Goal: Task Accomplishment & Management: Manage account settings

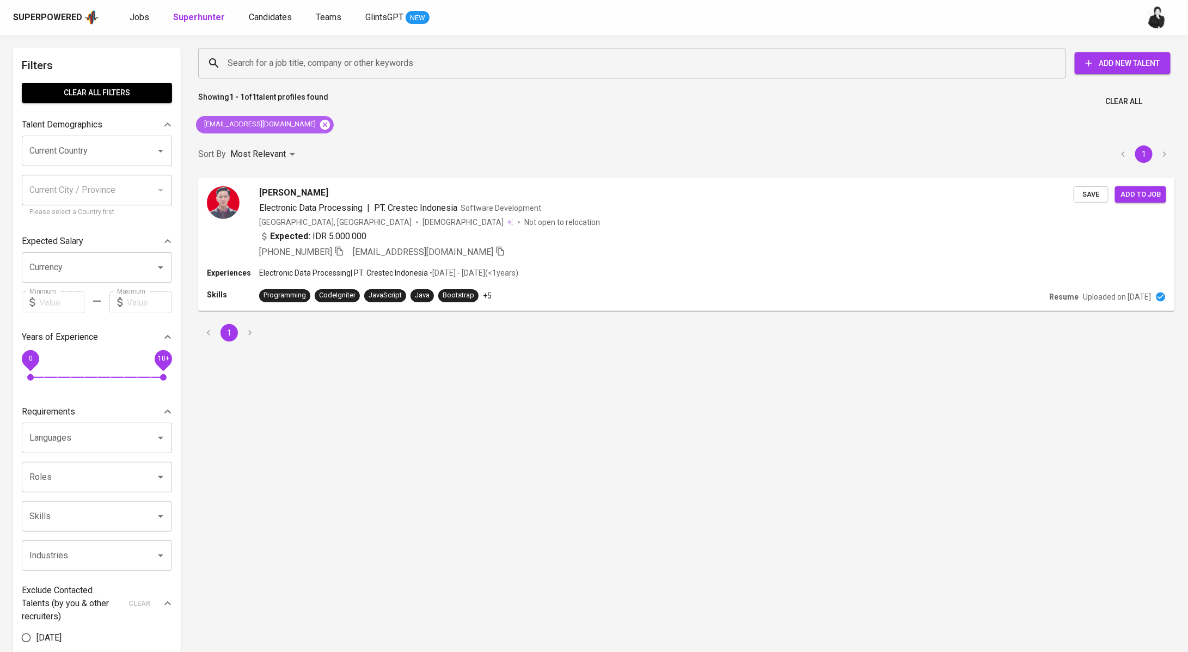
click at [319, 127] on icon at bounding box center [325, 125] width 12 height 12
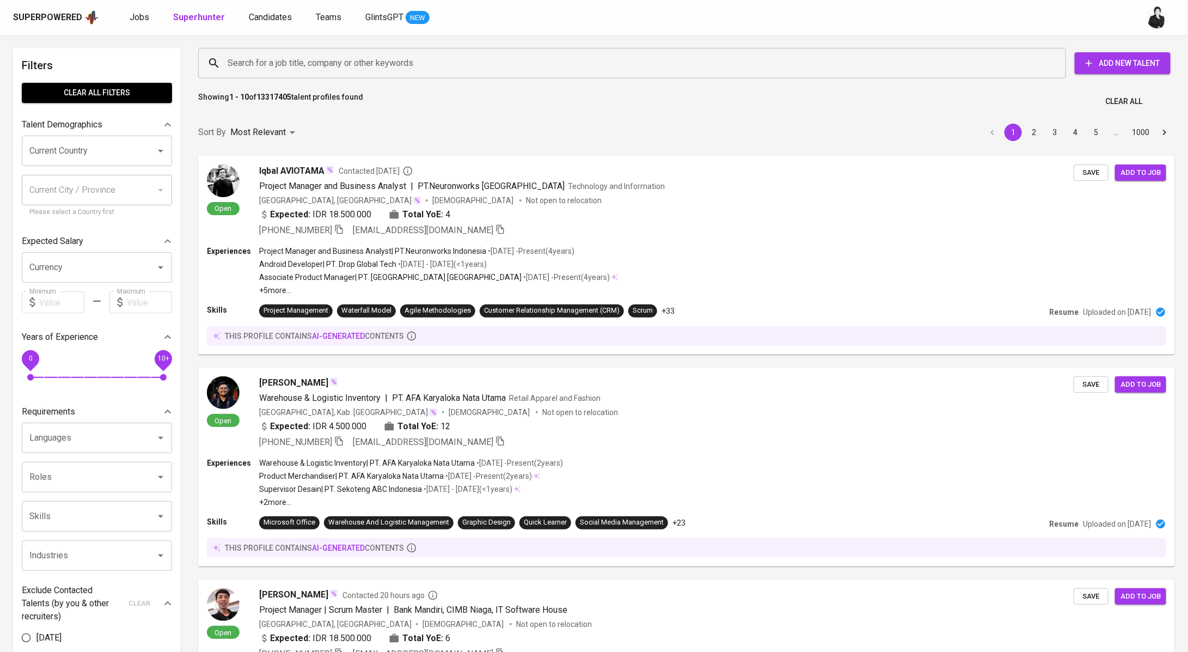
click at [254, 59] on input "Search for a job title, company or other keywords" at bounding box center [635, 63] width 820 height 21
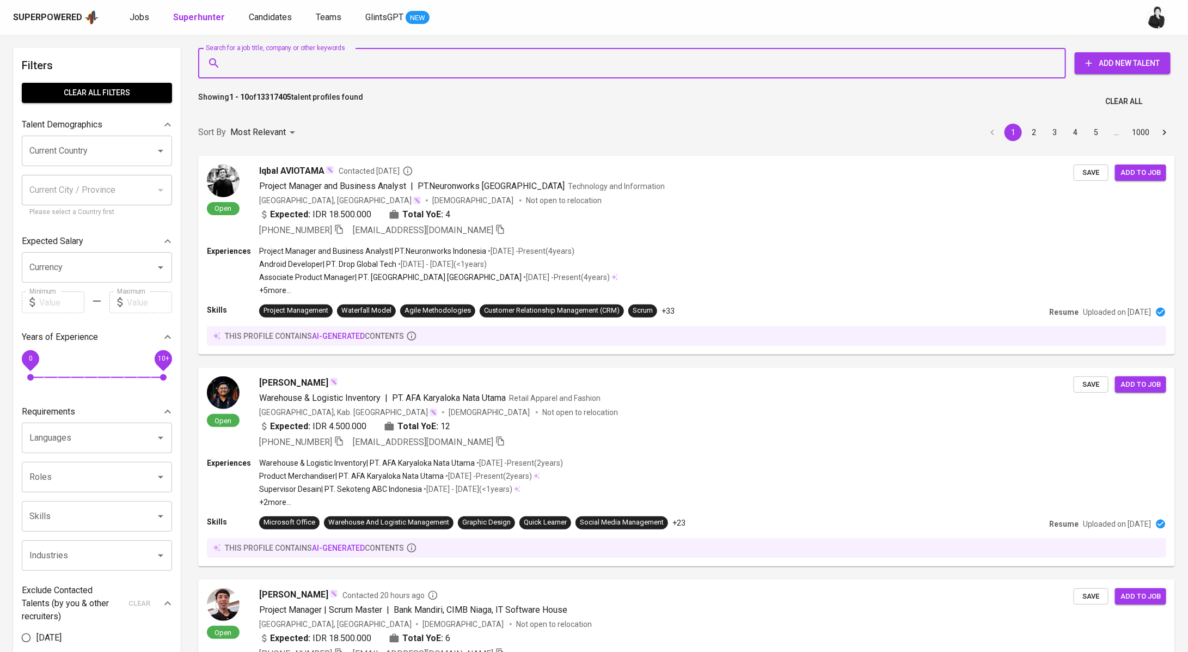
paste input "satriyoaji27@gmail.com"
type input "satriyoaji27@gmail.com"
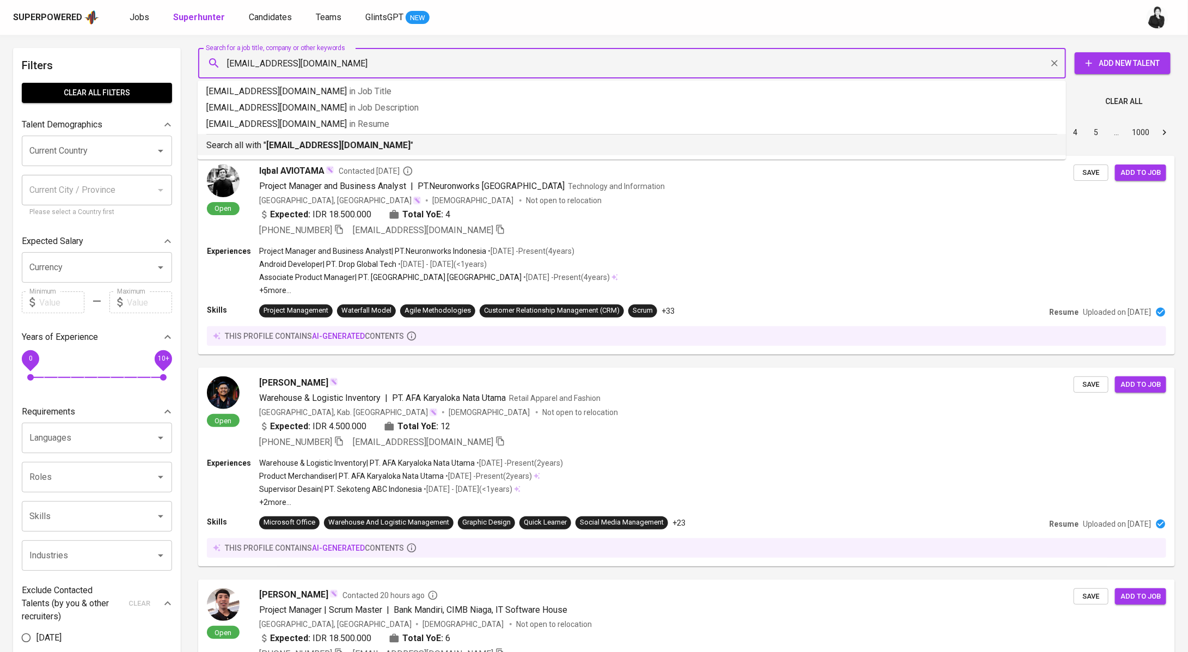
click at [269, 141] on b "satriyoaji27@gmail.com" at bounding box center [338, 145] width 144 height 10
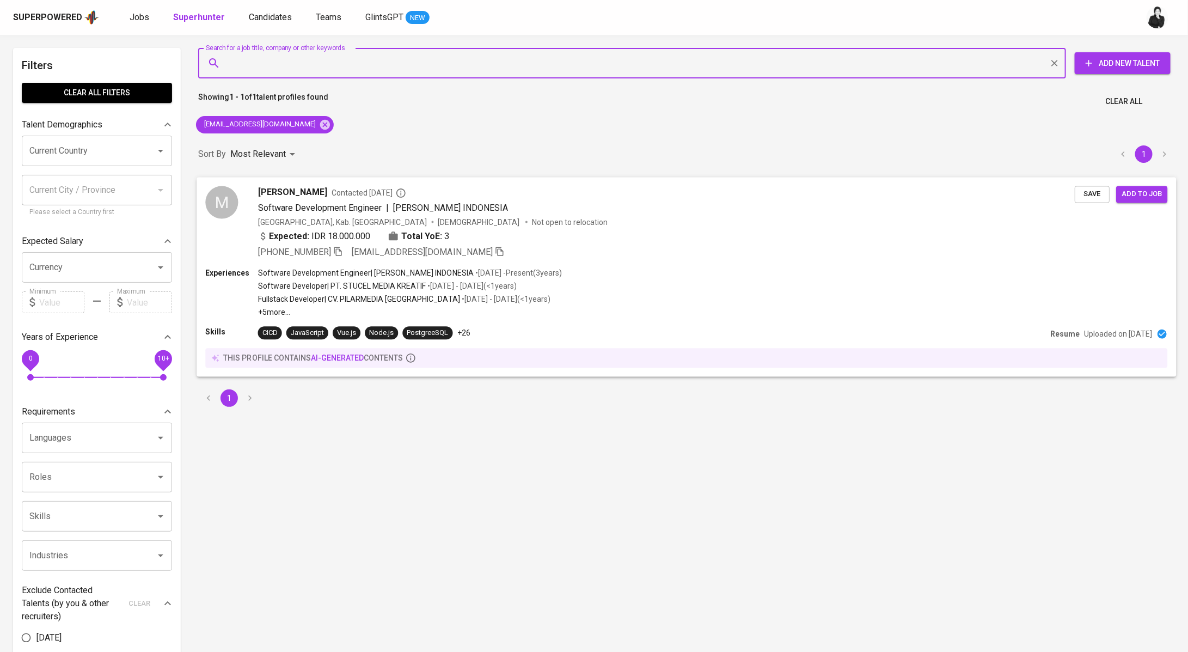
click at [310, 193] on span "Muhammad Satriyo Aji" at bounding box center [292, 192] width 69 height 13
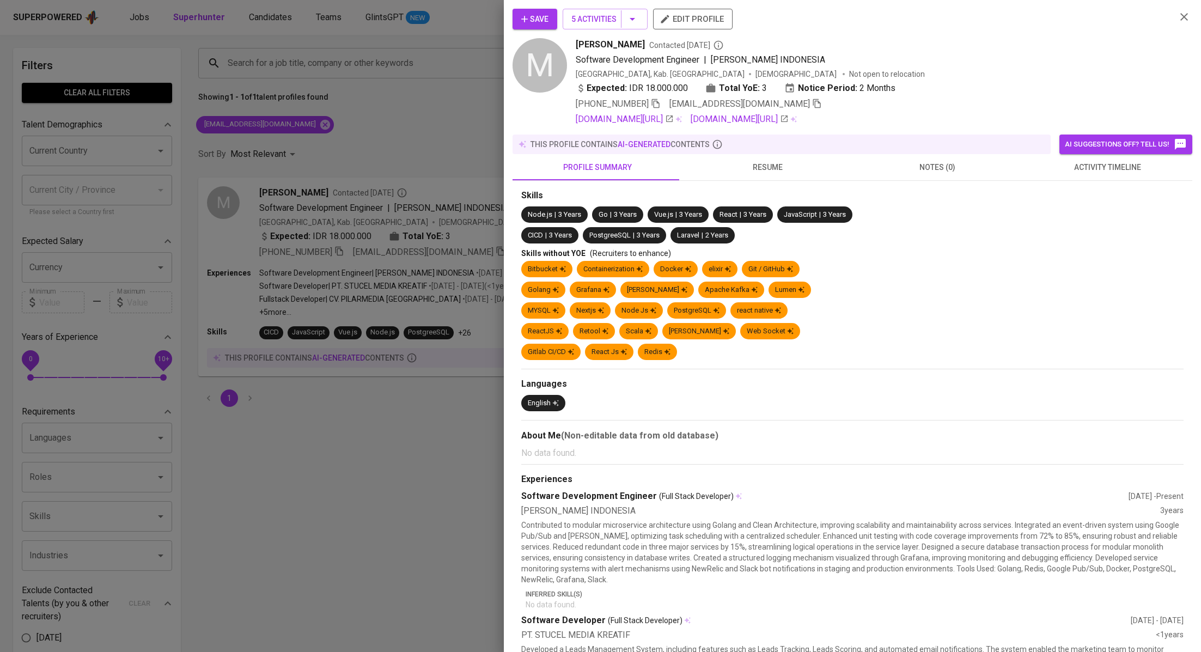
click at [1091, 172] on span "activity timeline" at bounding box center [1107, 168] width 157 height 14
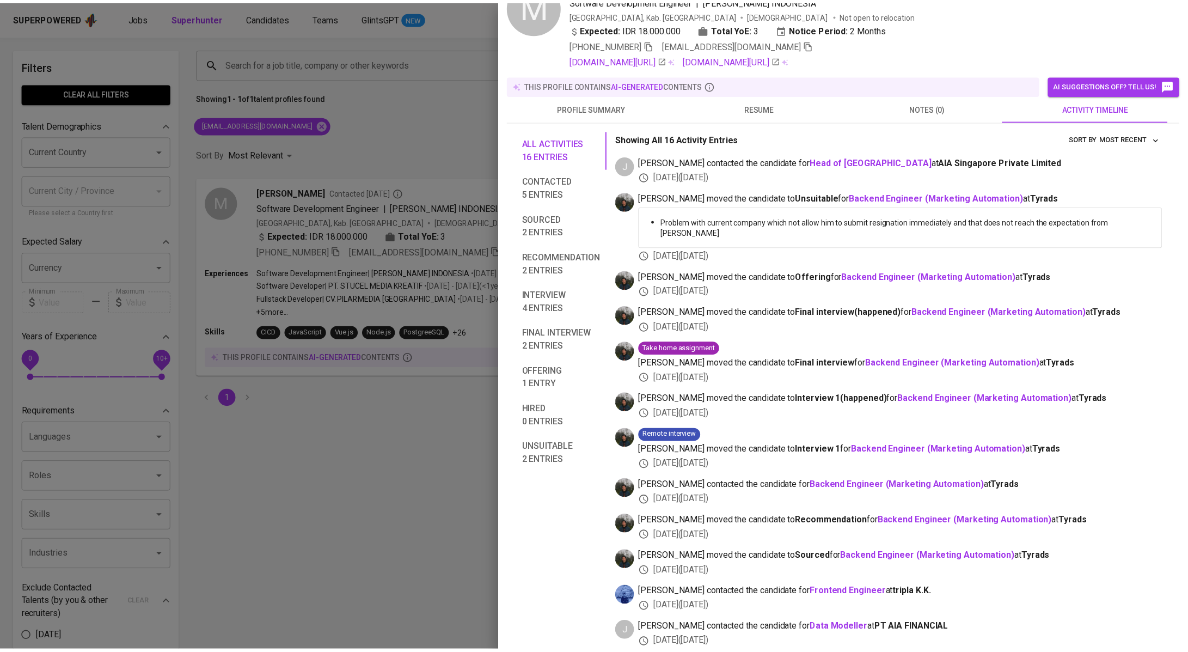
scroll to position [231, 0]
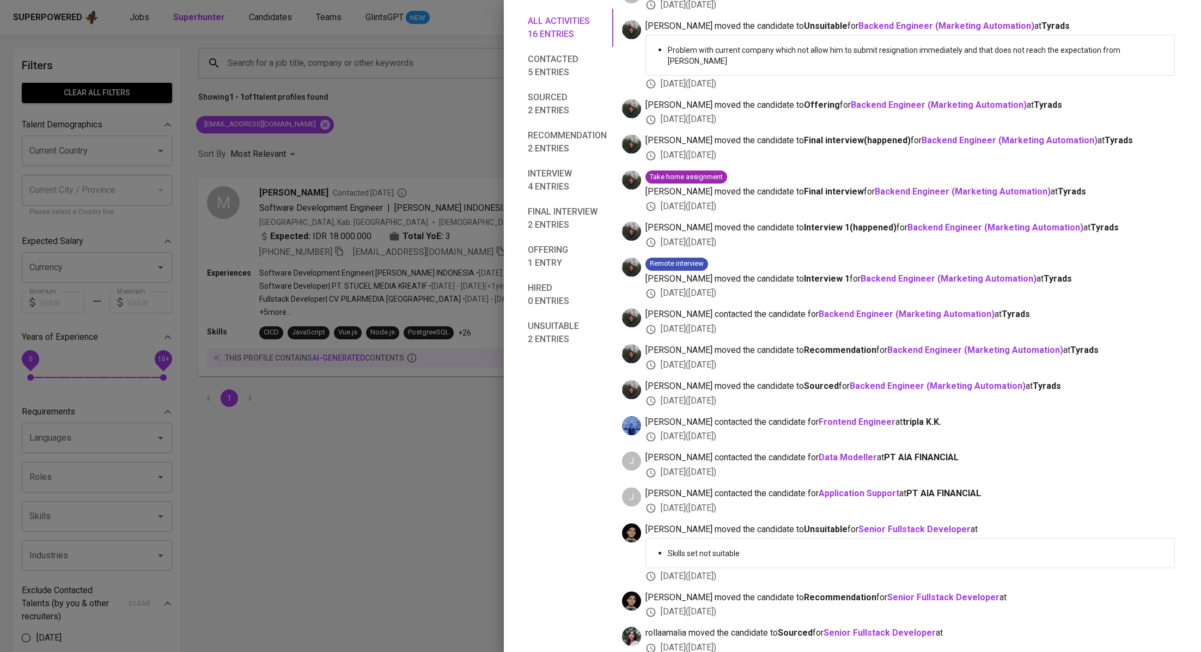
click at [387, 98] on div at bounding box center [600, 326] width 1201 height 652
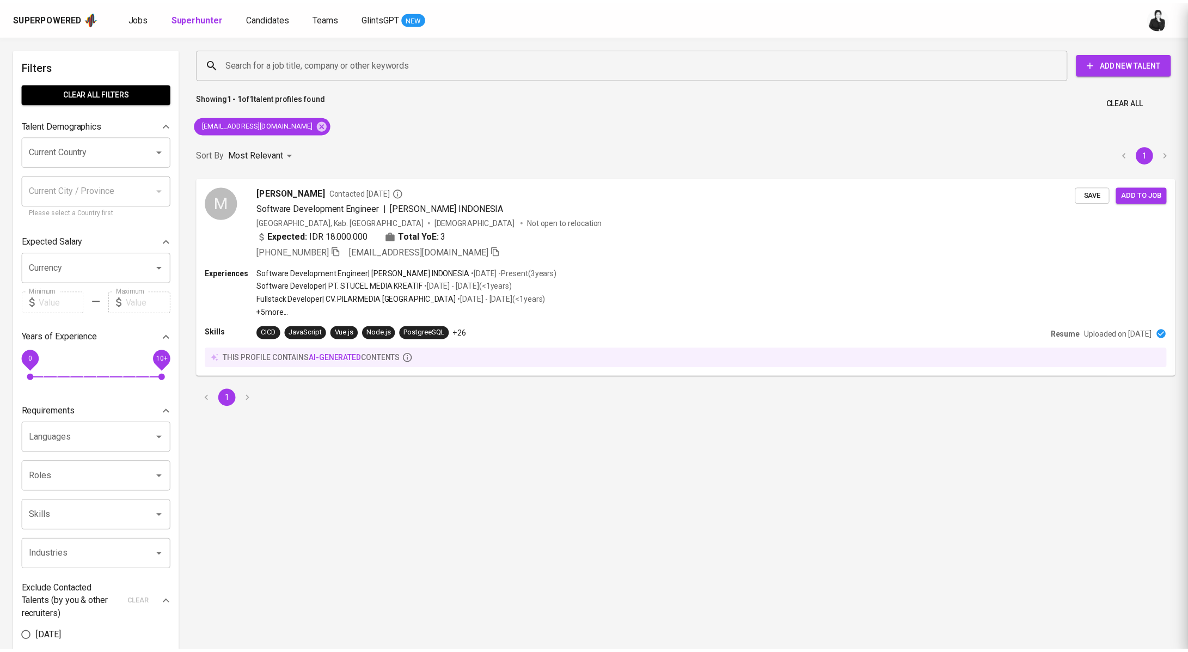
scroll to position [0, 0]
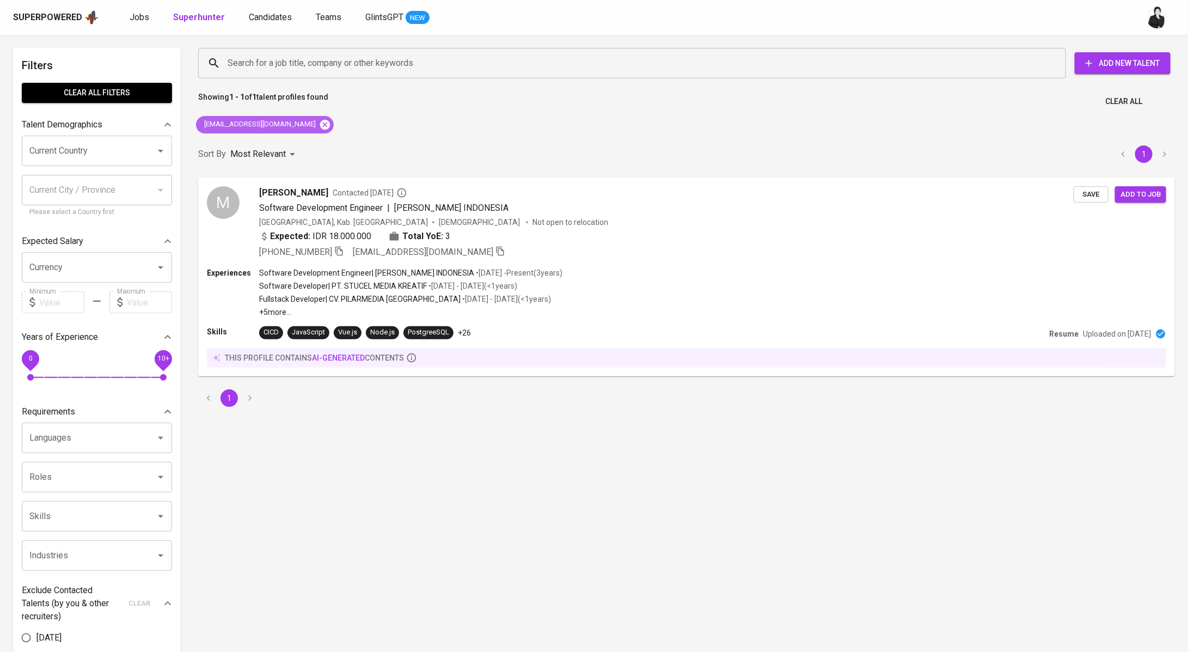
click at [319, 125] on icon at bounding box center [325, 125] width 12 height 12
click at [320, 65] on input "Search for a job title, company or other keywords" at bounding box center [635, 63] width 820 height 21
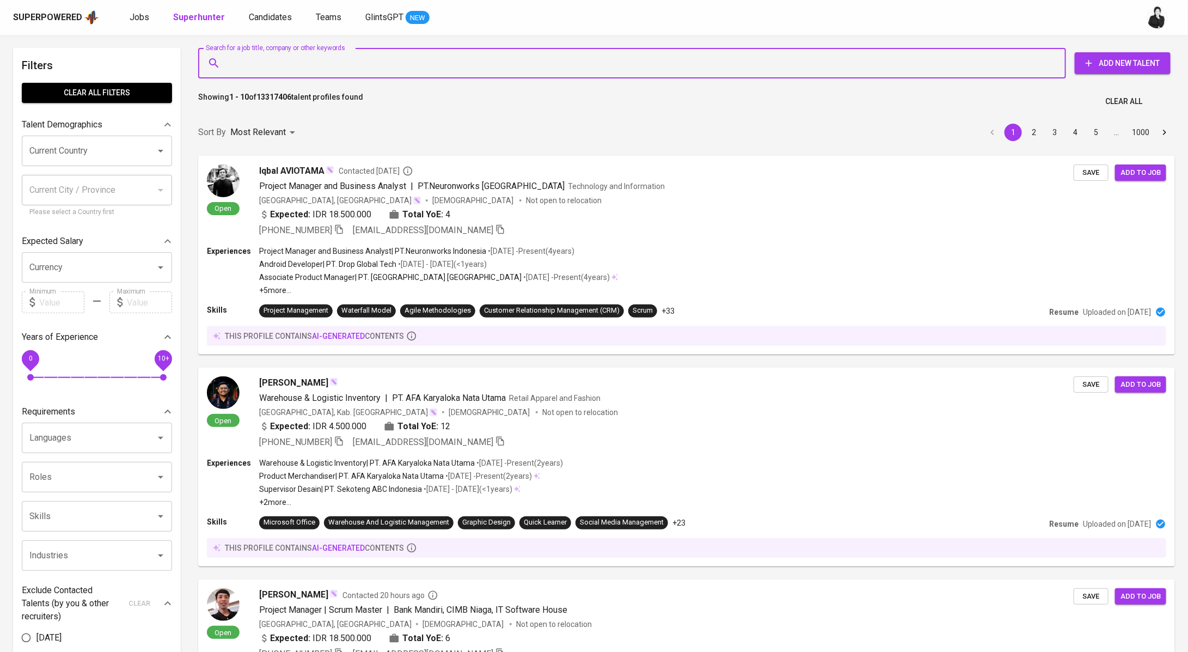
paste input "joytobing686@gmail.com"
type input "joytobing686@gmail.com"
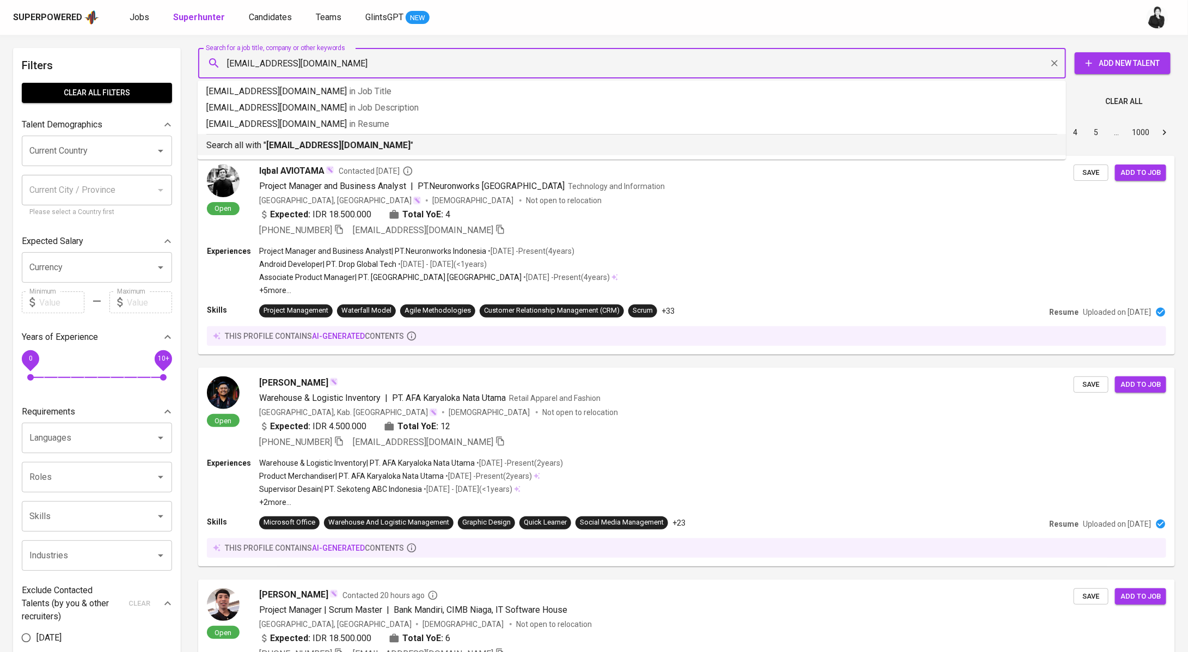
click at [334, 140] on b "joytobing686@gmail.com" at bounding box center [338, 145] width 144 height 10
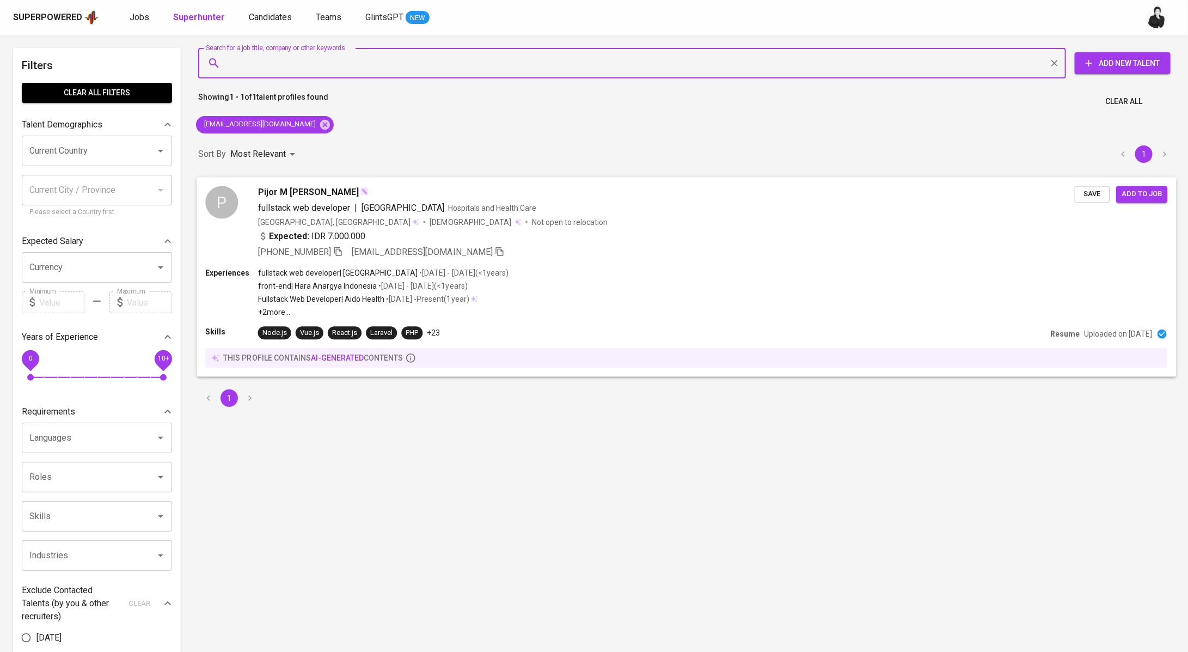
click at [304, 190] on span "Pijor M Erianto Tobing" at bounding box center [308, 192] width 101 height 13
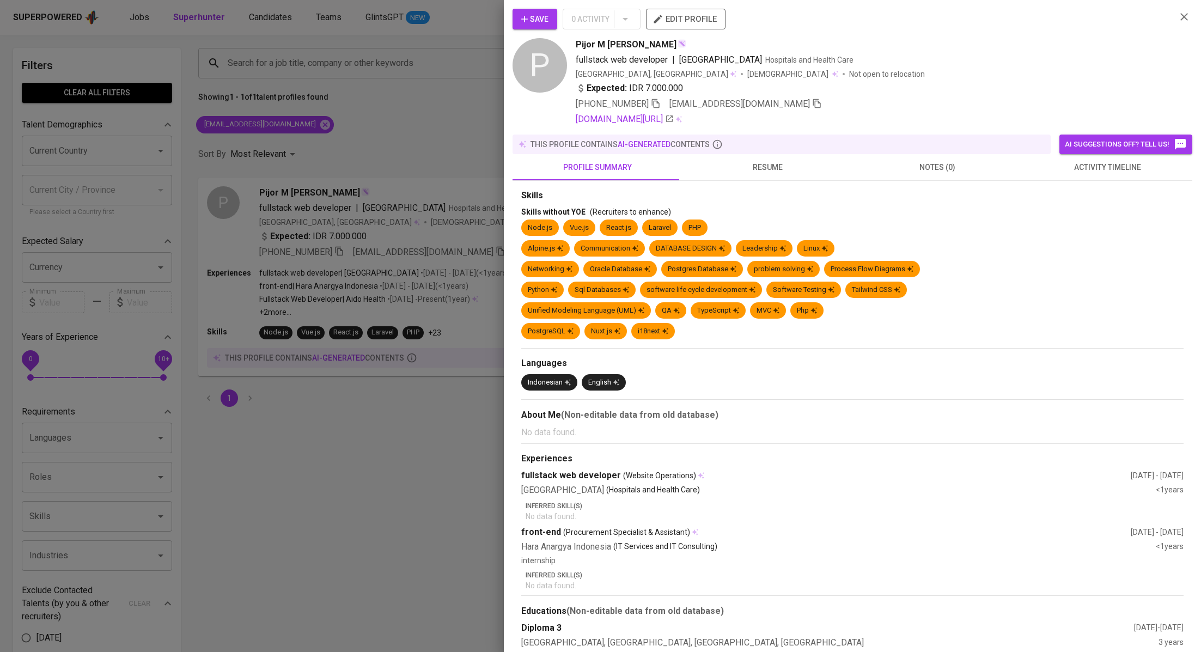
click at [1031, 168] on span "activity timeline" at bounding box center [1107, 168] width 157 height 14
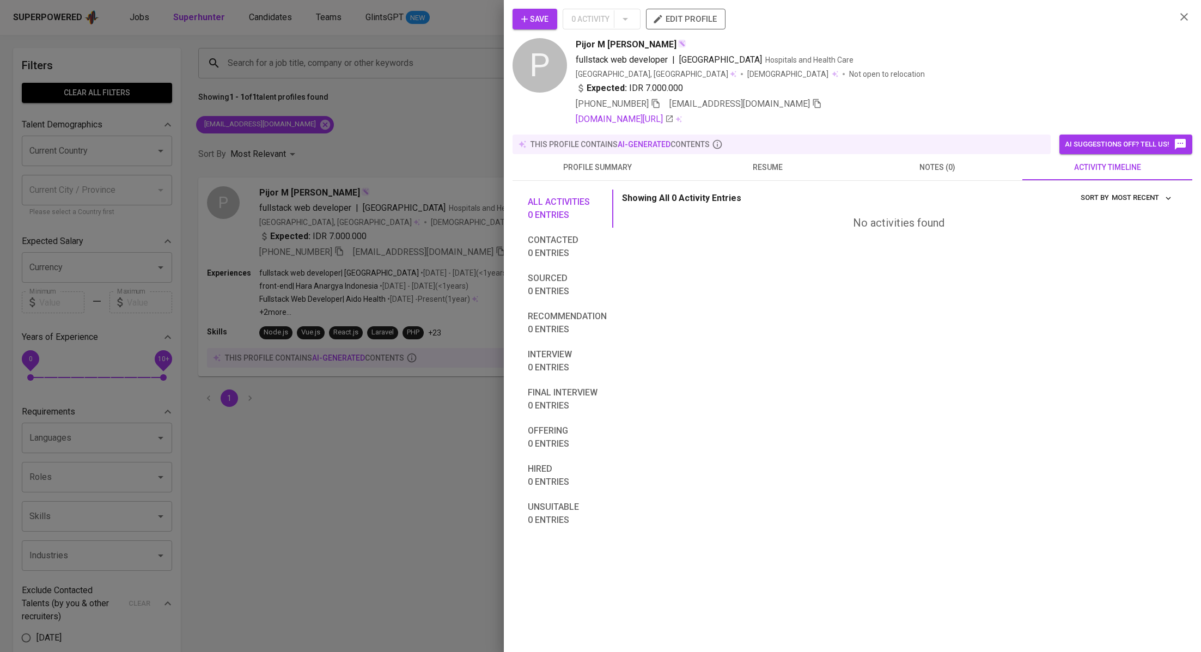
click at [779, 168] on span "resume" at bounding box center [767, 168] width 157 height 14
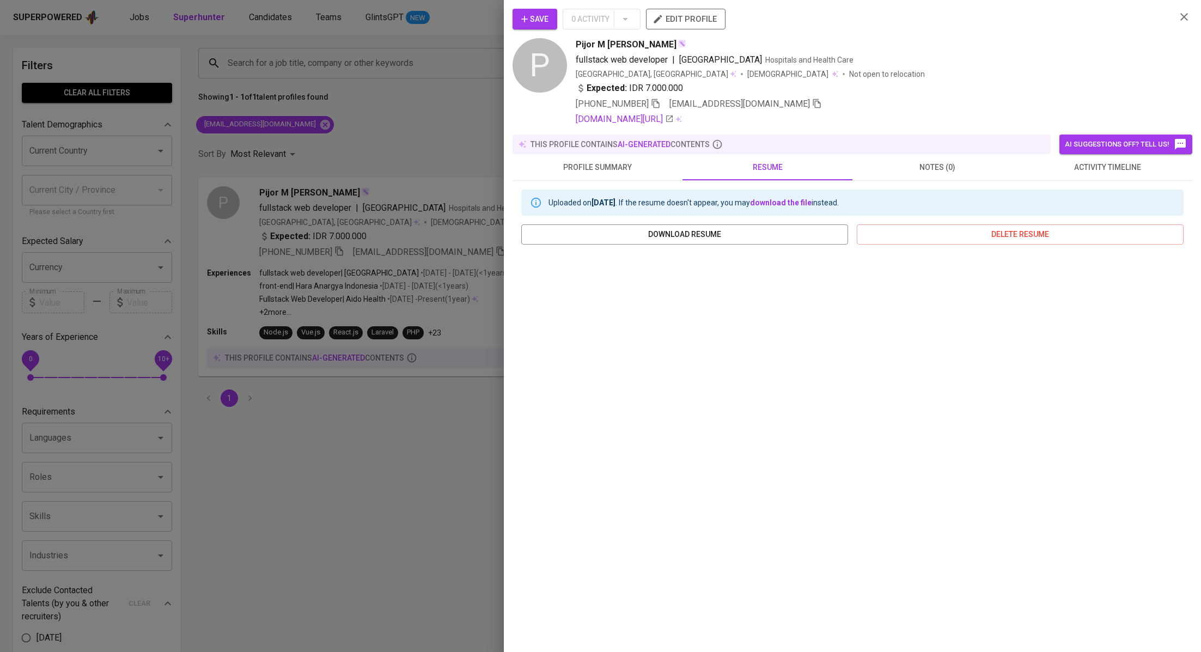
click at [350, 140] on div at bounding box center [600, 326] width 1201 height 652
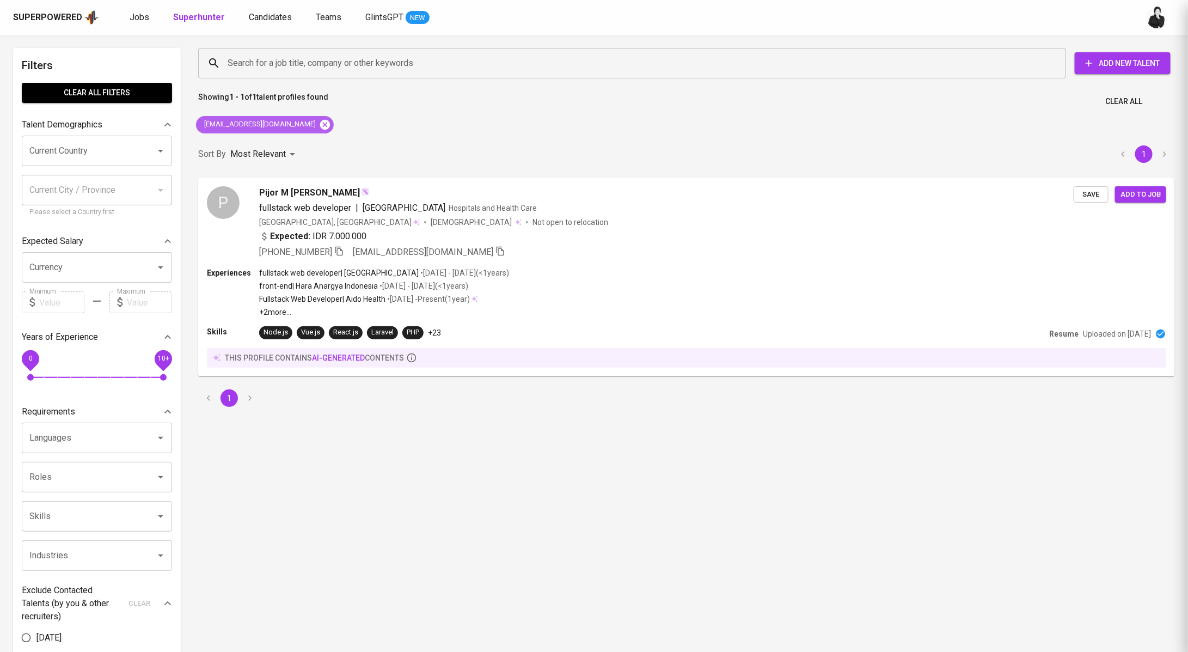
click at [320, 126] on icon at bounding box center [325, 124] width 10 height 10
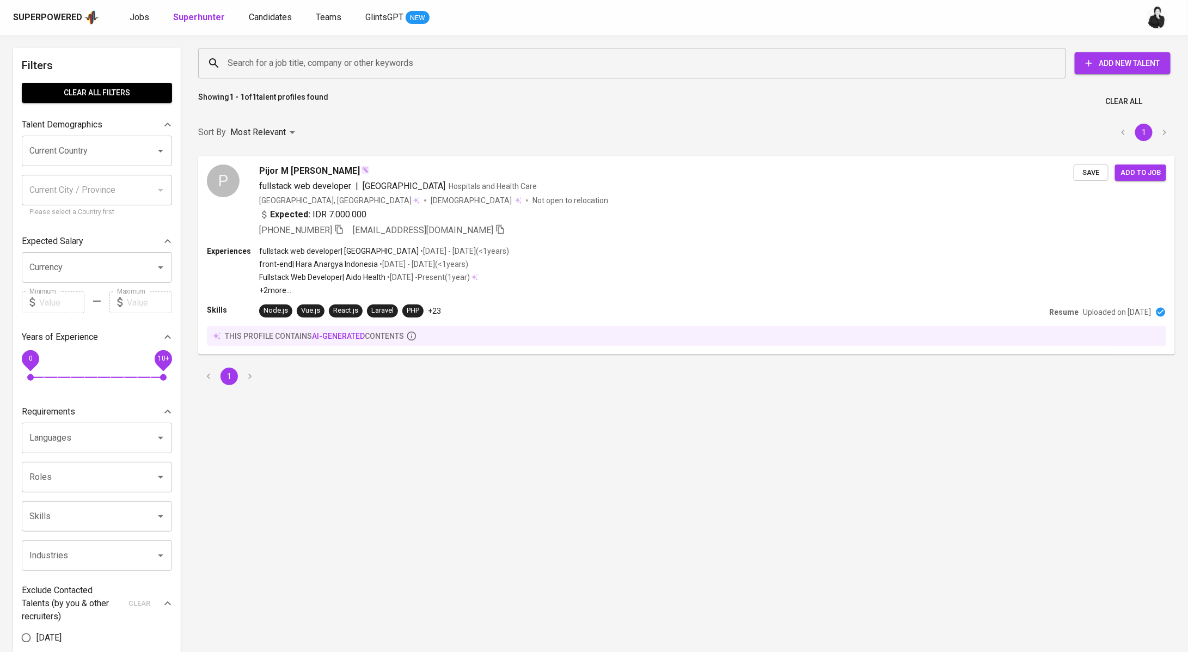
click at [325, 53] on input "Search for a job title, company or other keywords" at bounding box center [635, 63] width 820 height 21
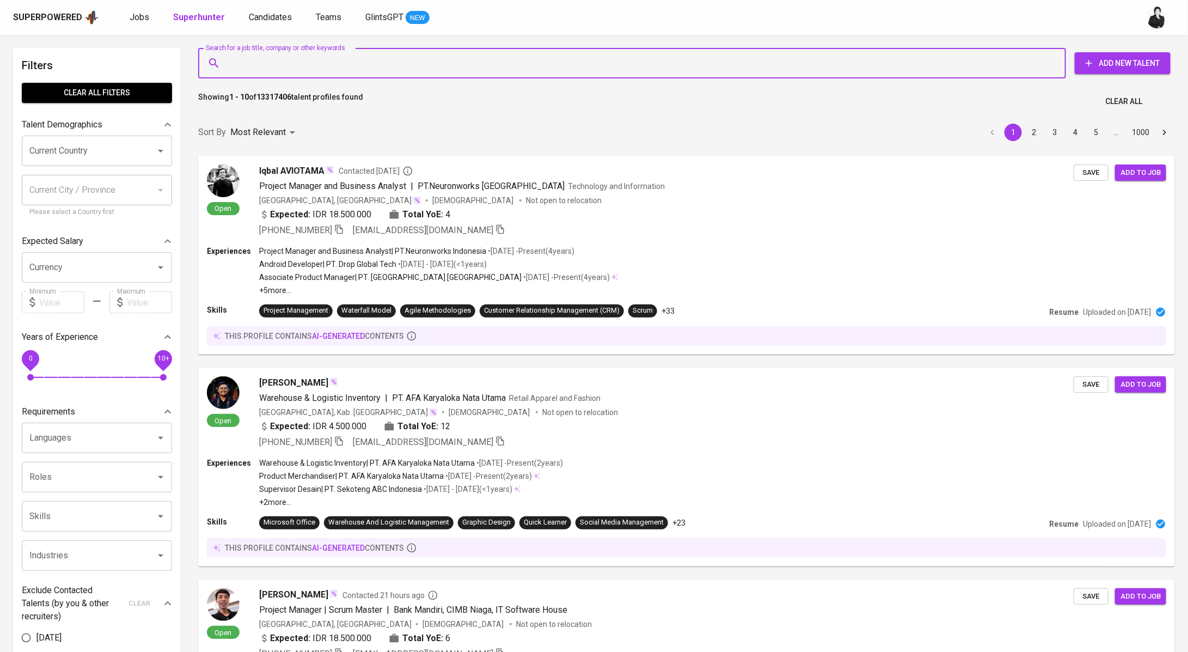
paste input "oktavian.yoga.syah@gmail.com"
type input "oktavian.yoga.syah@gmail.com"
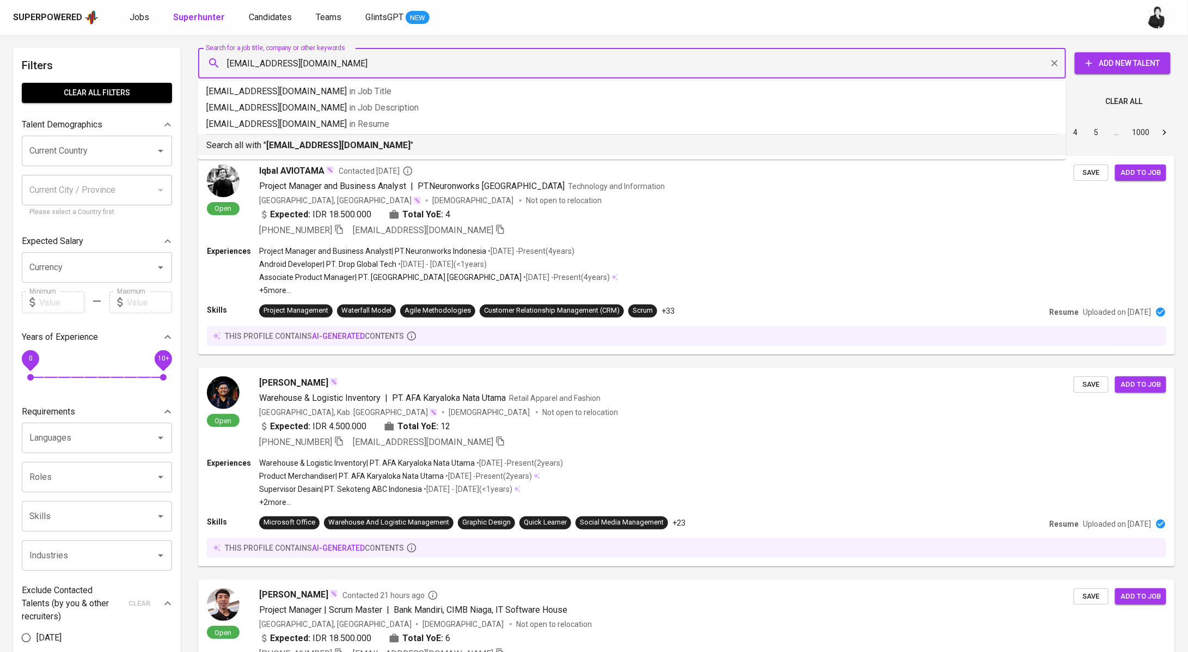
click at [380, 139] on p "Search all with " oktavian.yoga.syah@gmail.com "" at bounding box center [631, 145] width 851 height 13
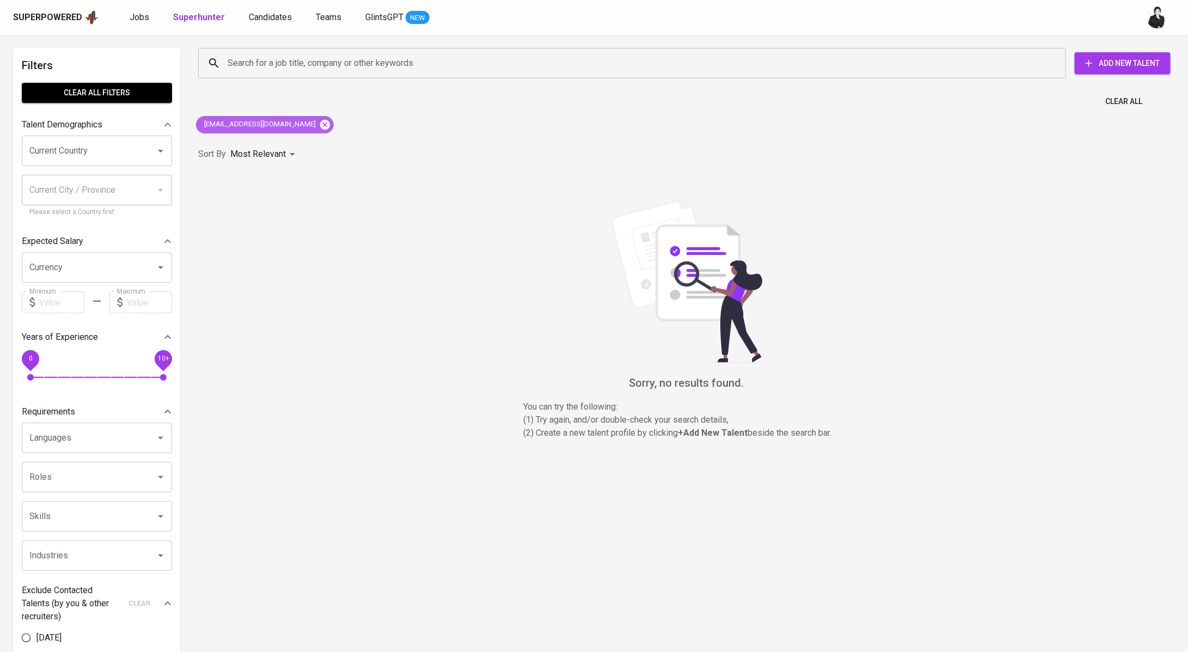
click at [319, 127] on icon at bounding box center [325, 125] width 12 height 12
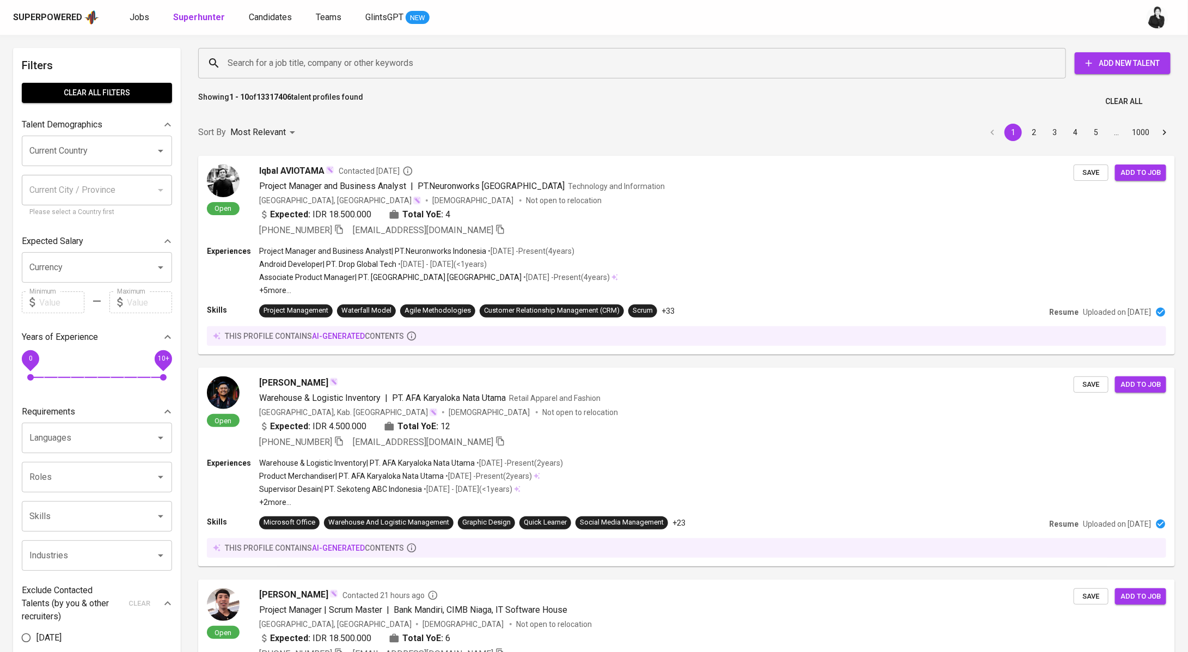
click at [298, 63] on input "Search for a job title, company or other keywords" at bounding box center [635, 63] width 820 height 21
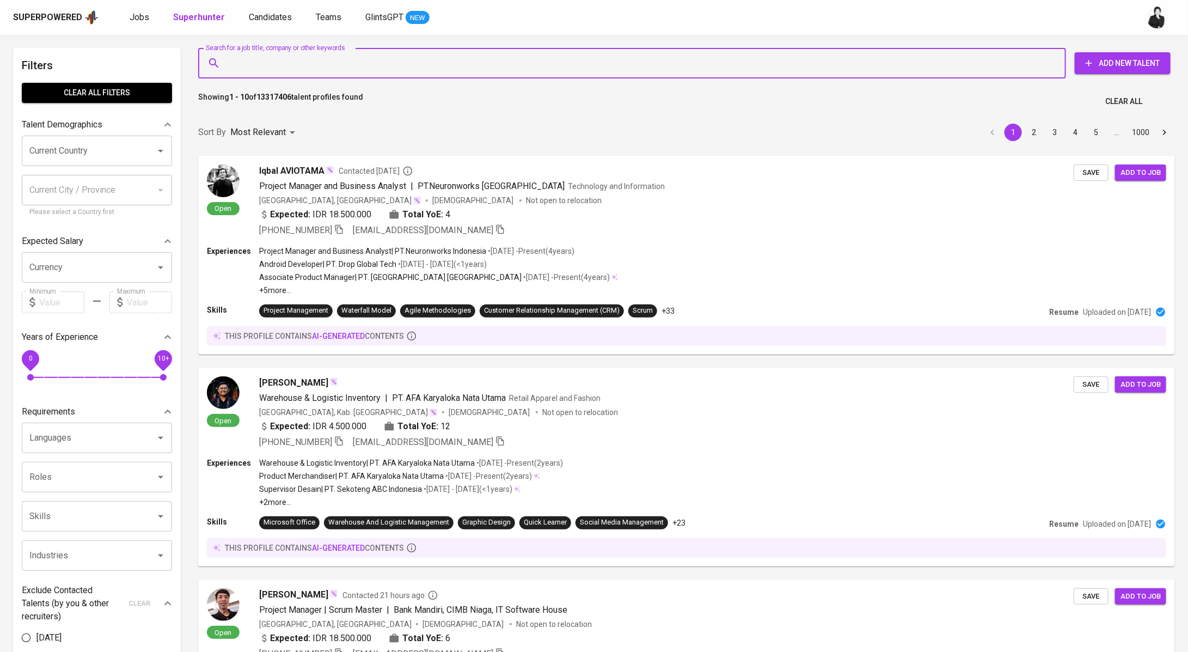
paste input "career.alkahfi@gmail.com"
type input "career.alkahfi@gmail.com"
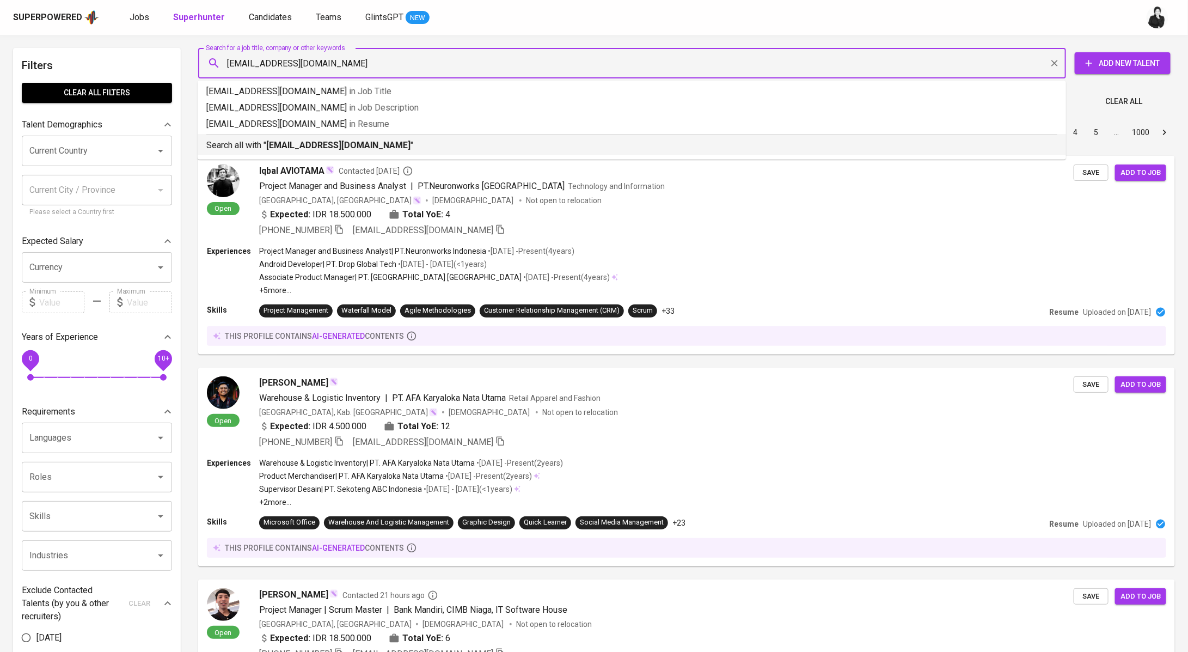
click at [349, 154] on li "Search all with " career.alkahfi@gmail.com "" at bounding box center [632, 144] width 869 height 21
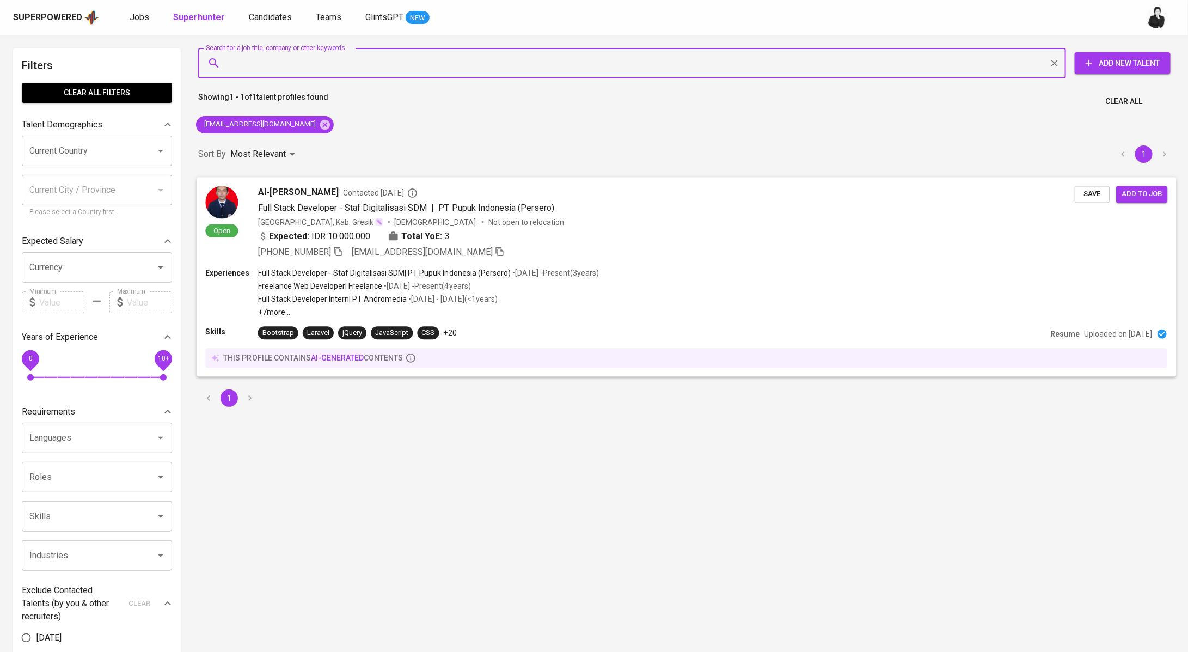
click at [353, 193] on div "Al-Kahfi Fajrhul Hisyam Contacted 4 months ago" at bounding box center [666, 192] width 817 height 13
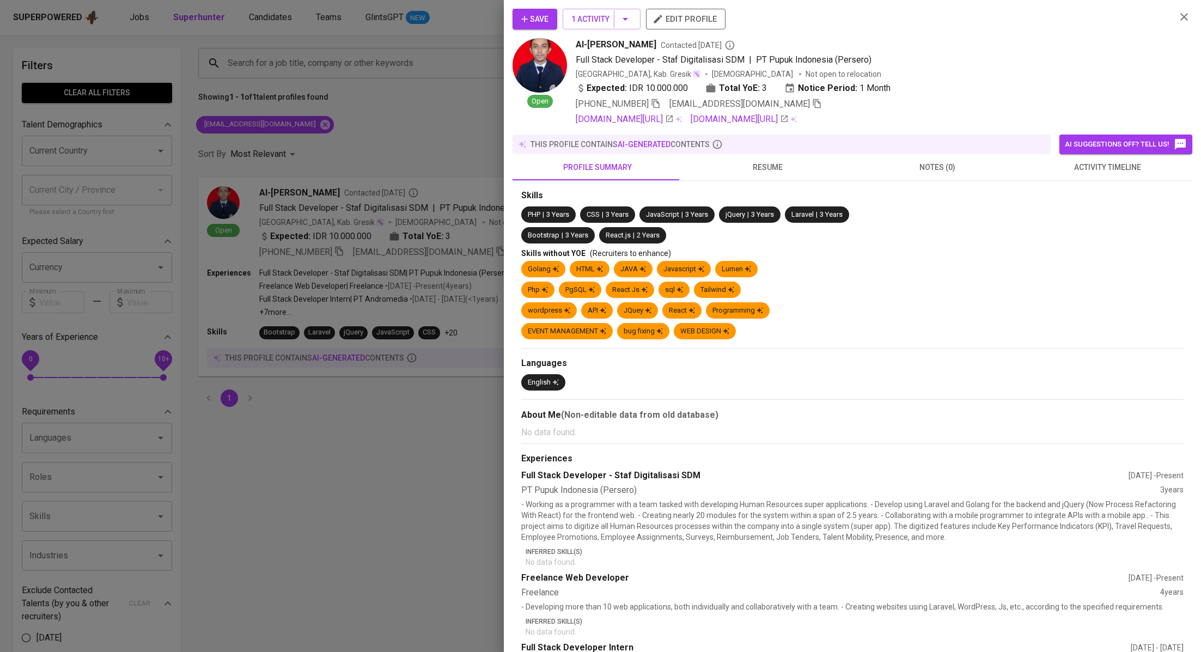
click at [1098, 170] on span "activity timeline" at bounding box center [1107, 168] width 157 height 14
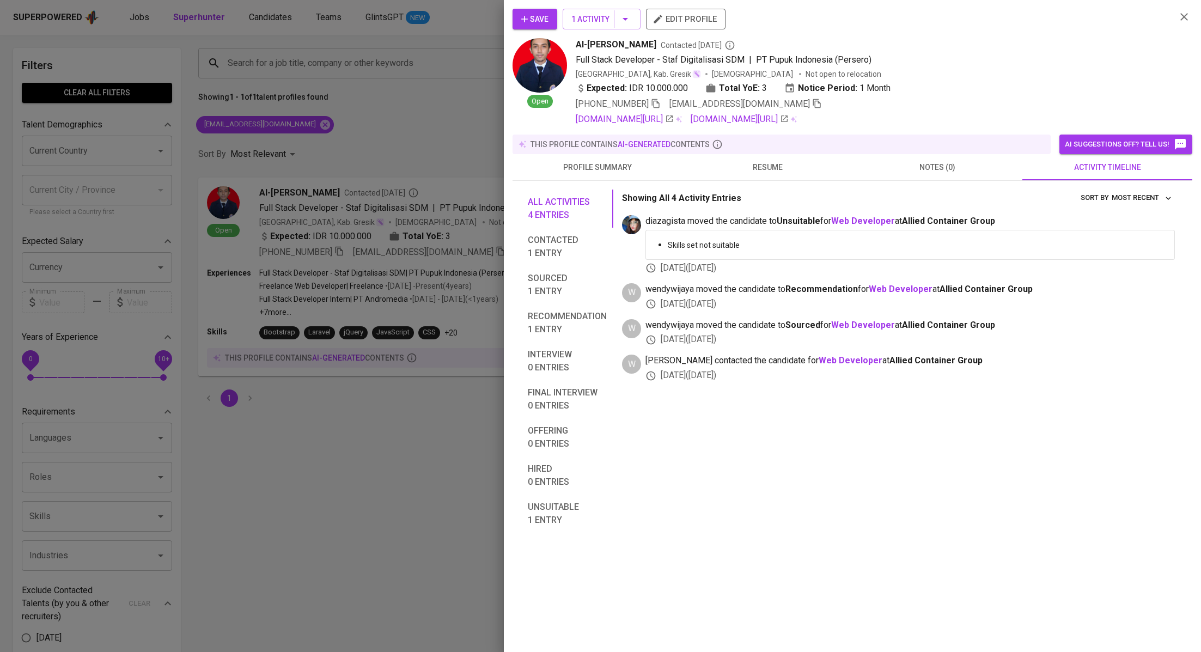
click at [512, 187] on div "Save 1 Activity edit profile Open Al-Kahfi Fajrhul Hisyam Contacted 4 months ag…" at bounding box center [852, 326] width 697 height 652
click at [426, 161] on div at bounding box center [600, 326] width 1201 height 652
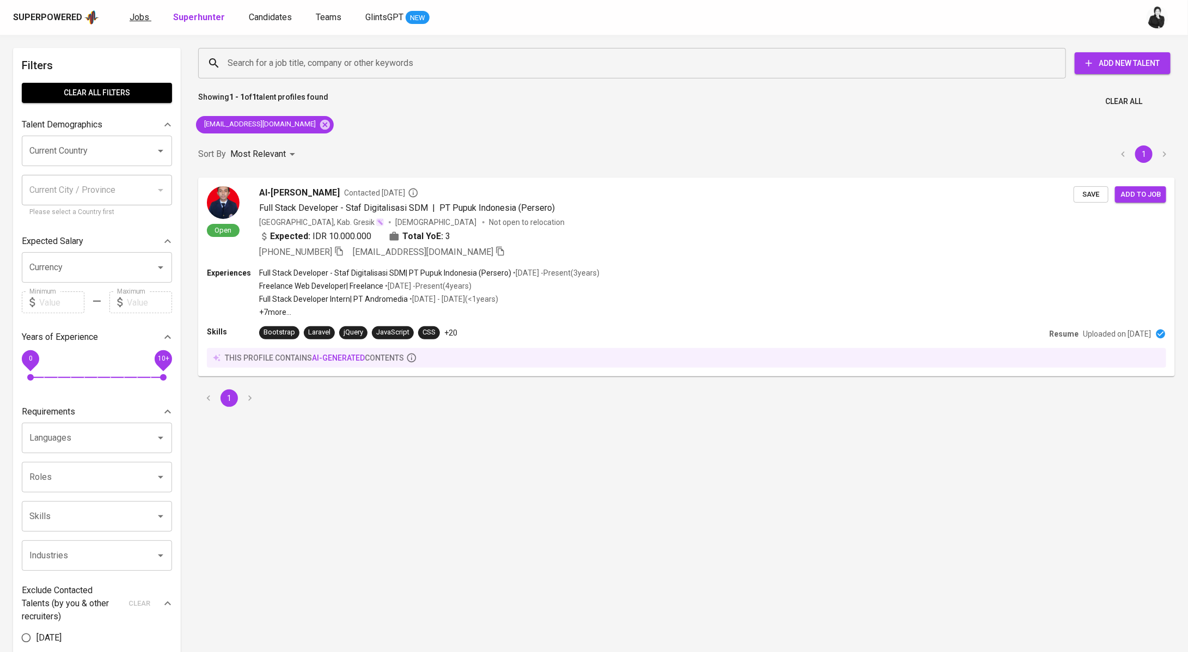
click at [138, 18] on span "Jobs" at bounding box center [140, 17] width 20 height 10
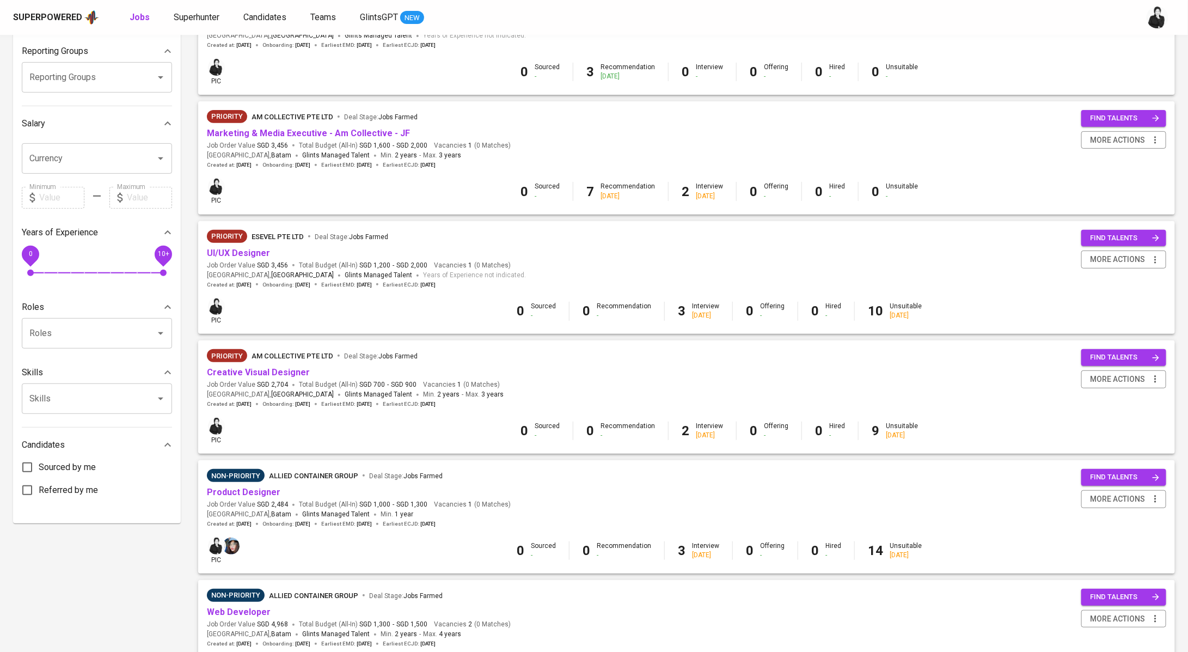
scroll to position [654, 0]
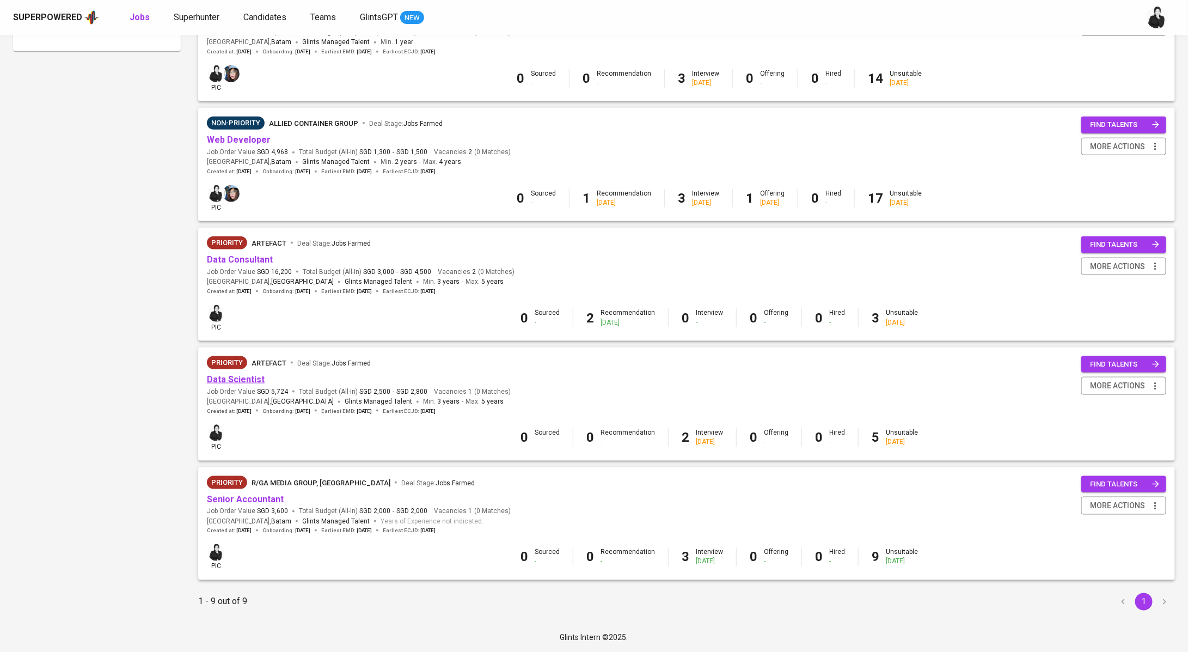
click at [235, 377] on link "Data Scientist" at bounding box center [236, 379] width 58 height 10
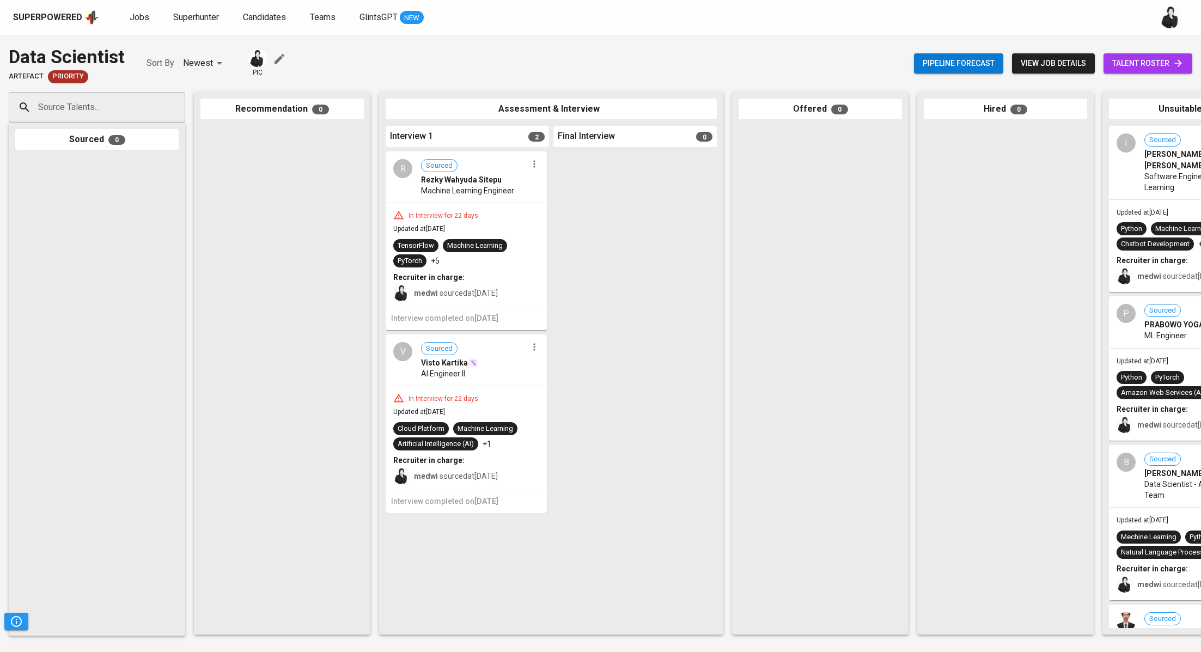
click at [1114, 66] on span "talent roster" at bounding box center [1147, 64] width 71 height 14
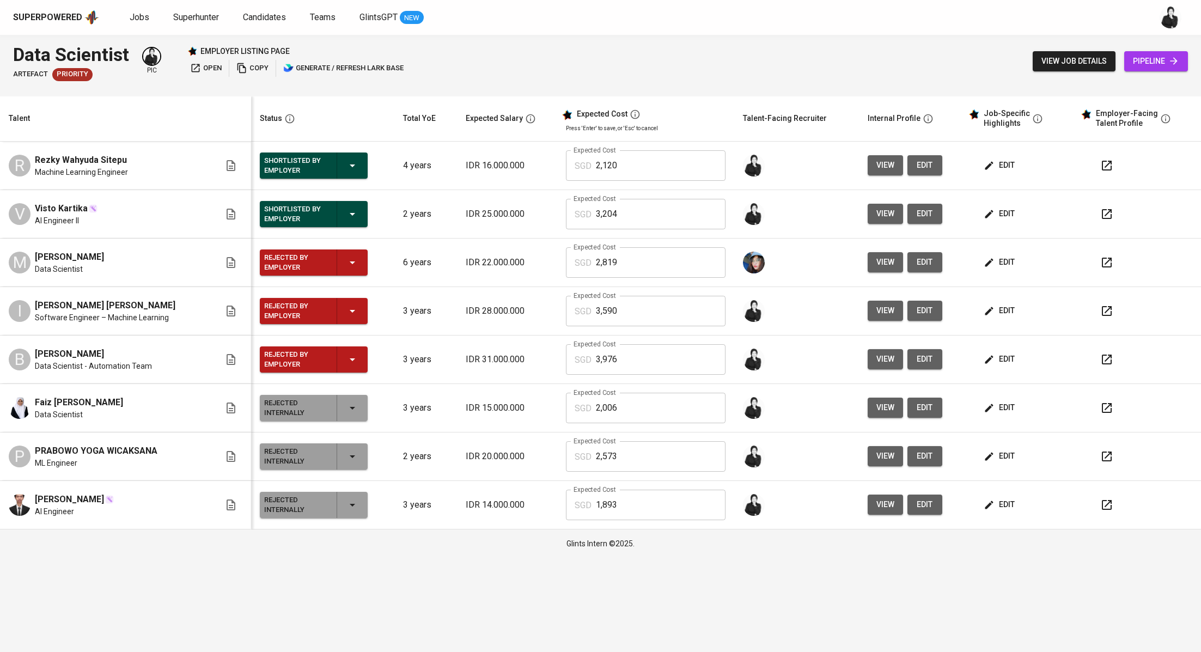
click at [1109, 161] on icon "button" at bounding box center [1107, 166] width 10 height 10
click at [1138, 66] on span "pipeline" at bounding box center [1156, 61] width 46 height 14
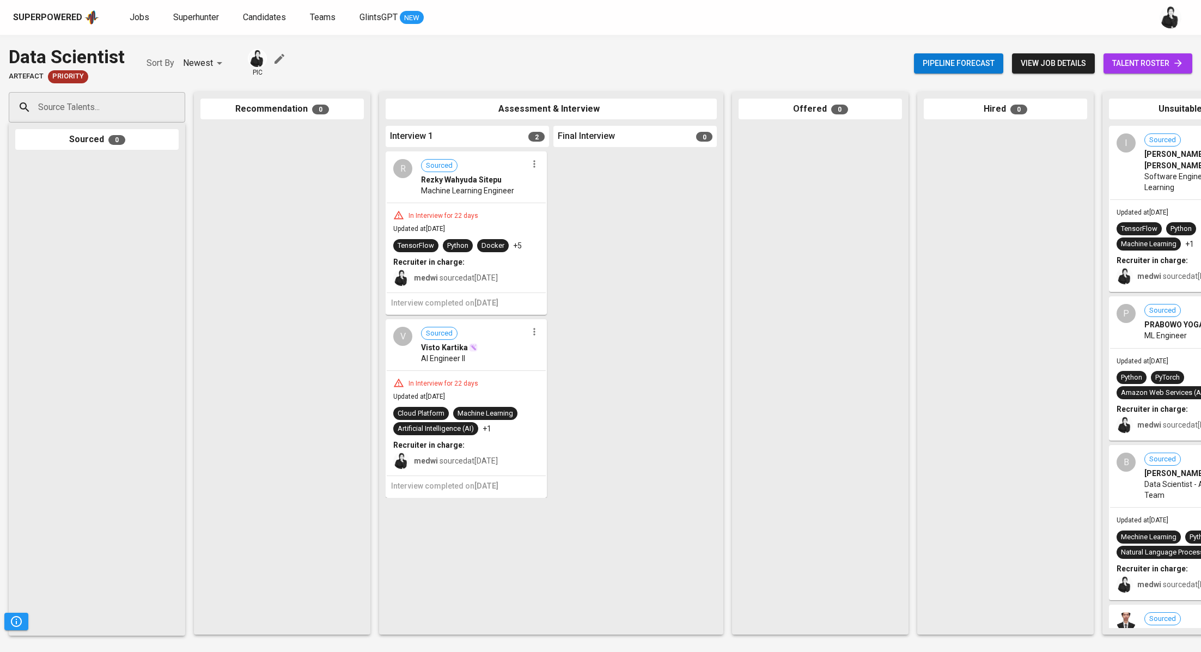
click at [492, 178] on span "Rezky Wahyuda Sitepu" at bounding box center [461, 179] width 81 height 11
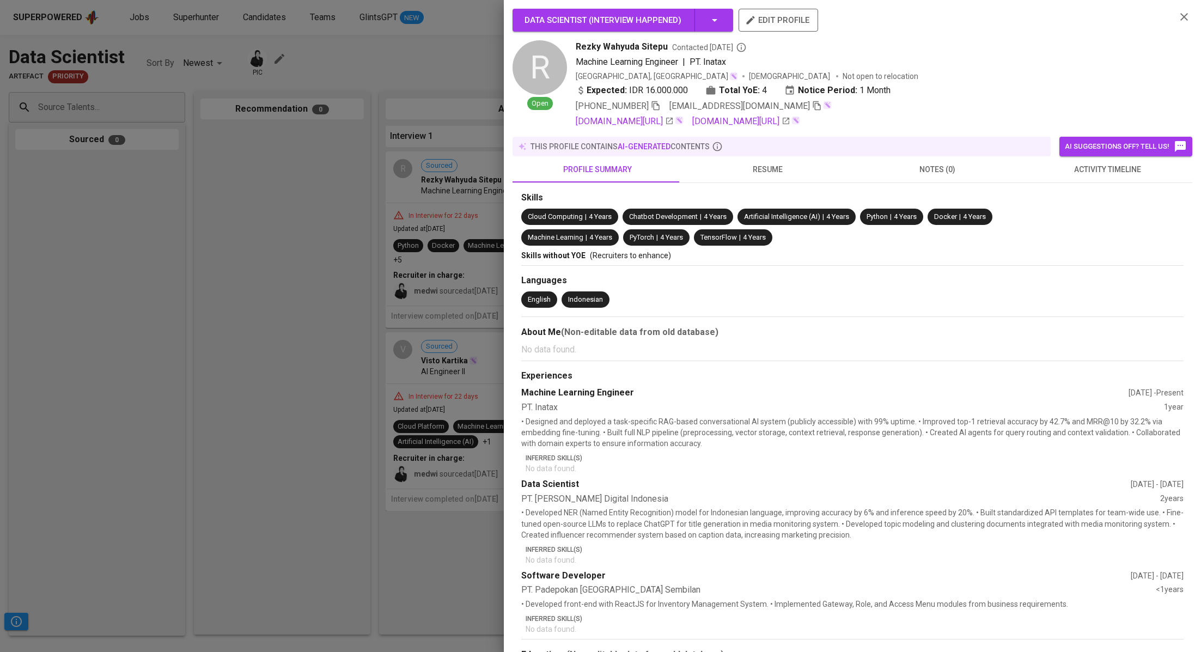
click at [1096, 164] on span "activity timeline" at bounding box center [1107, 170] width 157 height 14
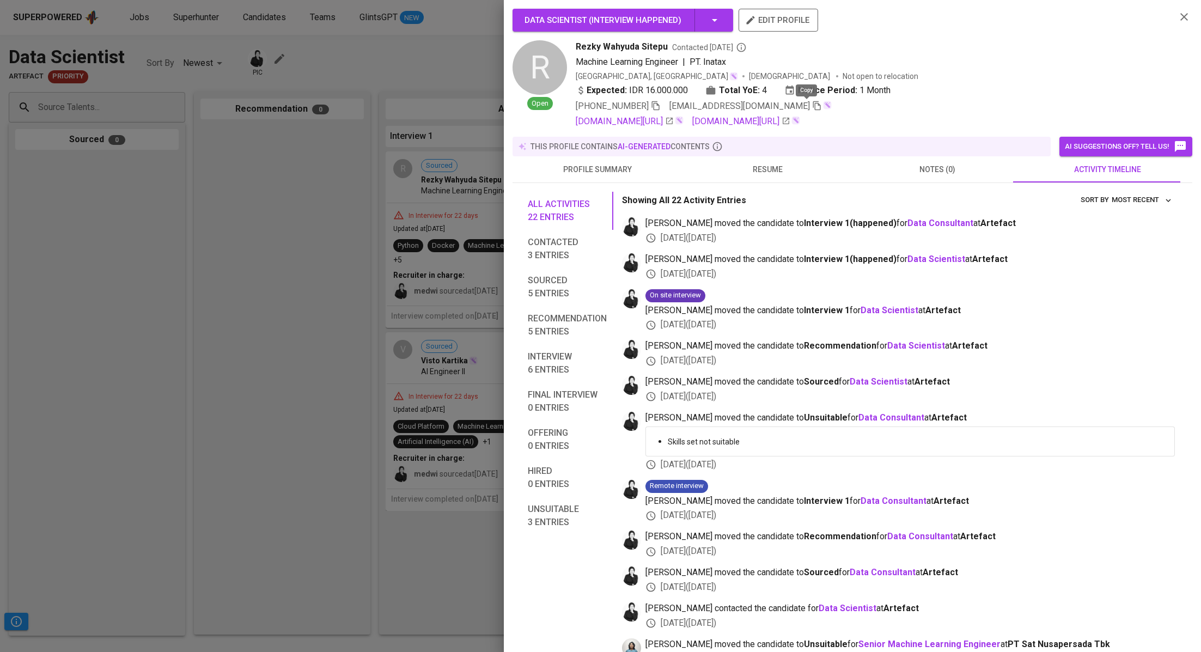
click at [813, 105] on icon "button" at bounding box center [817, 105] width 8 height 9
click at [180, 27] on div at bounding box center [600, 326] width 1201 height 652
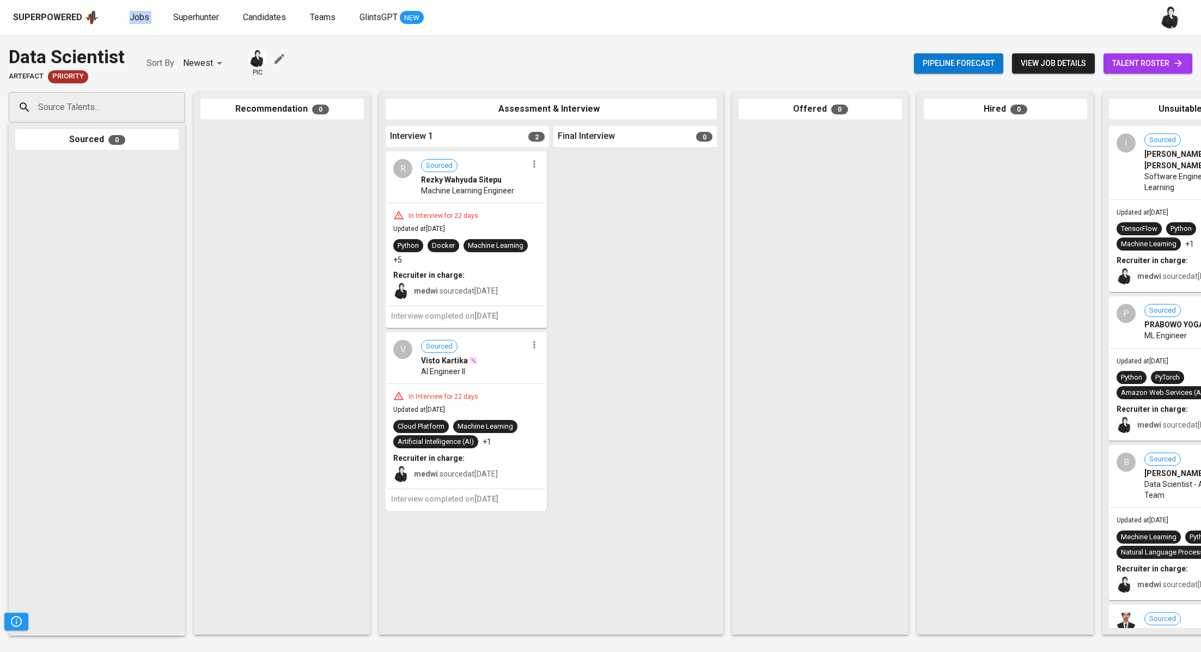
click at [1168, 72] on link "talent roster" at bounding box center [1147, 63] width 89 height 20
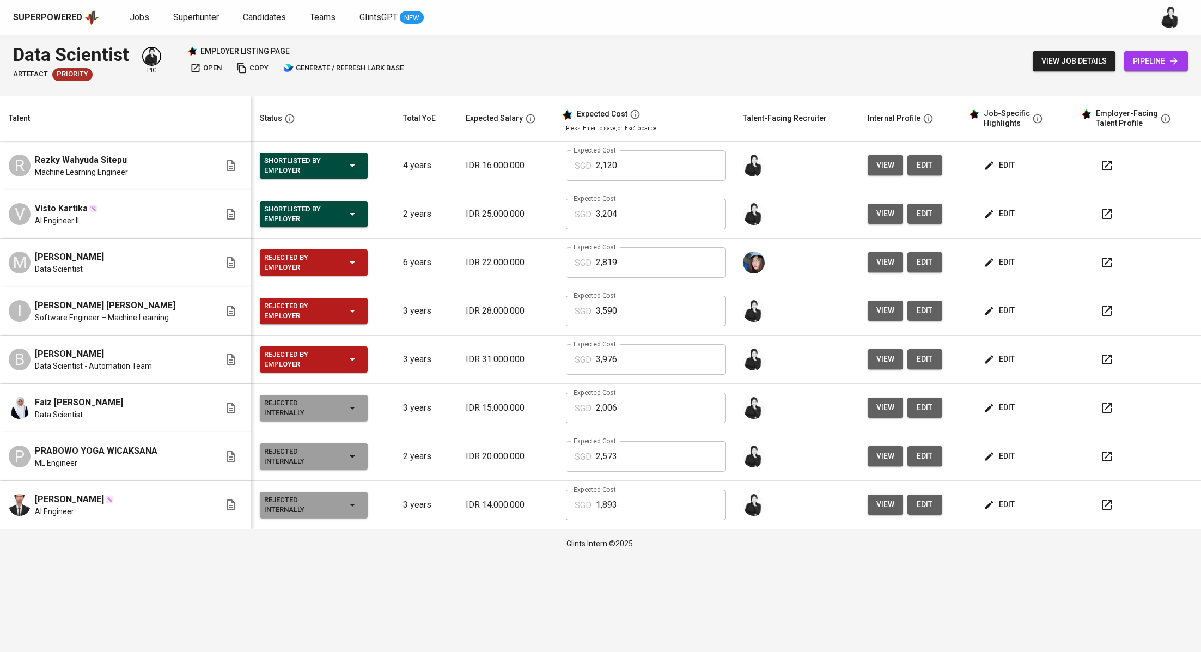
click at [1006, 166] on span "edit" at bounding box center [1000, 165] width 29 height 14
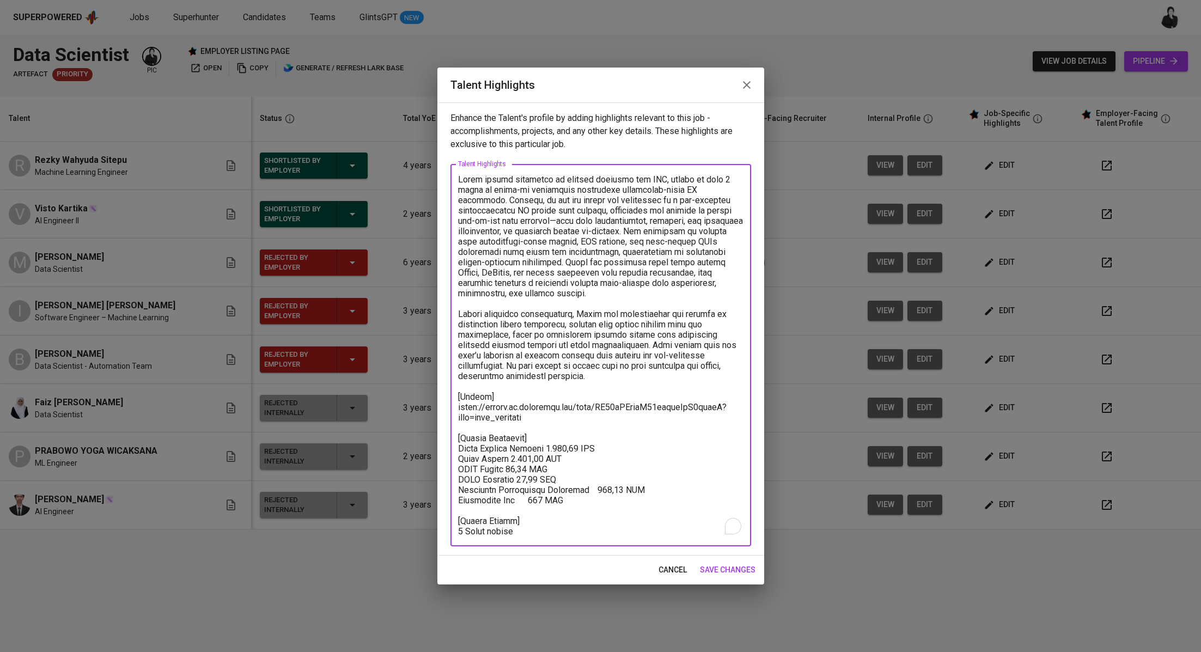
drag, startPoint x: 542, startPoint y: 372, endPoint x: 449, endPoint y: 175, distance: 217.5
click at [449, 175] on div "Enhance the Talent's profile by adding highlights relevant to this job - accomp…" at bounding box center [600, 328] width 327 height 453
click at [541, 429] on textarea "To enrich screen reader interactions, please activate Accessibility in Grammarl…" at bounding box center [600, 355] width 285 height 362
drag, startPoint x: 548, startPoint y: 423, endPoint x: 451, endPoint y: 174, distance: 266.6
click at [451, 174] on div "x Talent Highlights" at bounding box center [600, 355] width 301 height 382
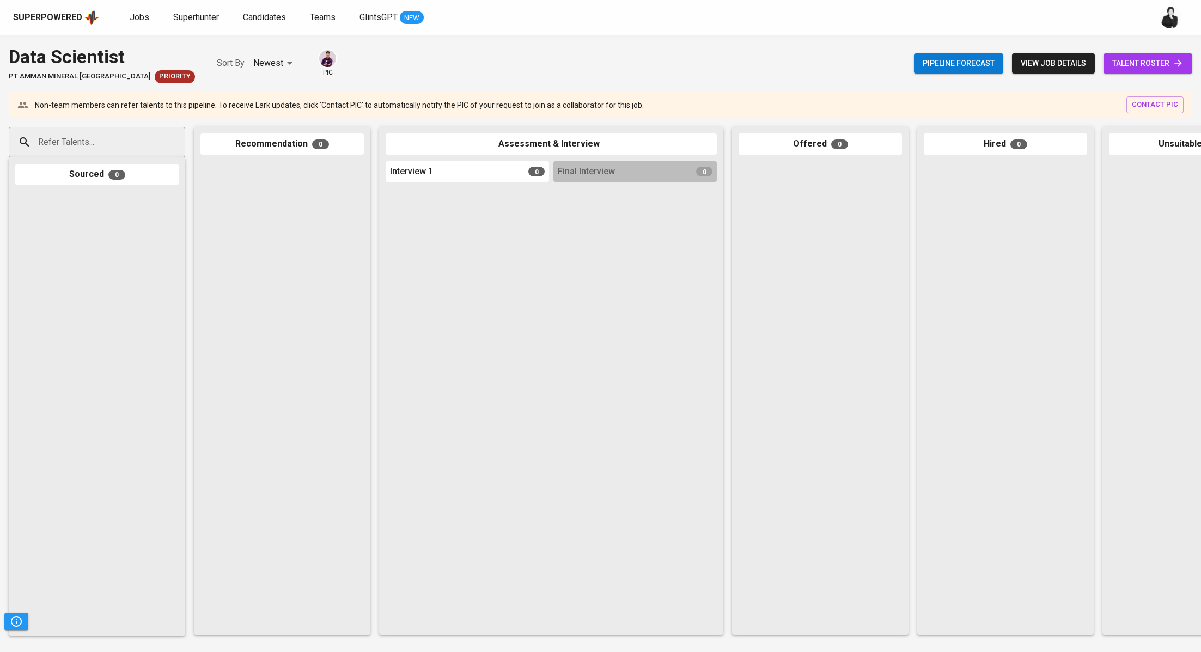
click at [1115, 69] on span "talent roster" at bounding box center [1147, 64] width 71 height 14
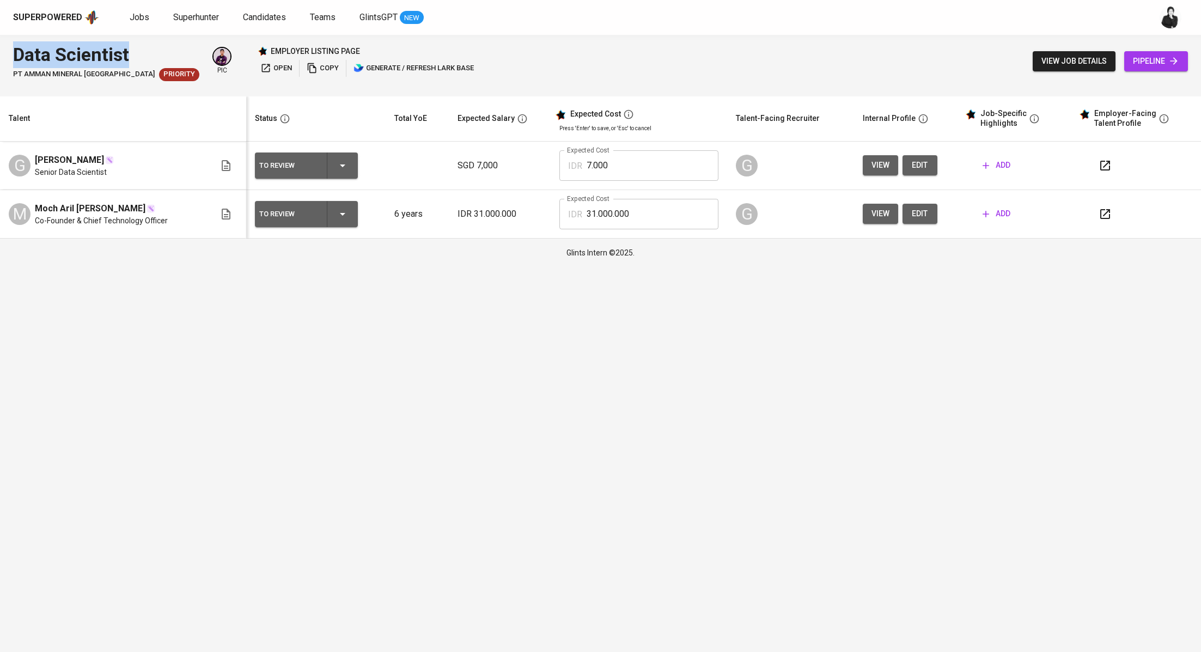
drag, startPoint x: 40, startPoint y: 54, endPoint x: 1, endPoint y: 57, distance: 39.3
click at [0, 57] on div "Data Scientist PT Amman Mineral Nusa Tenggara Priority pic employer listing pag…" at bounding box center [600, 61] width 1201 height 53
copy div "Data Scientist"
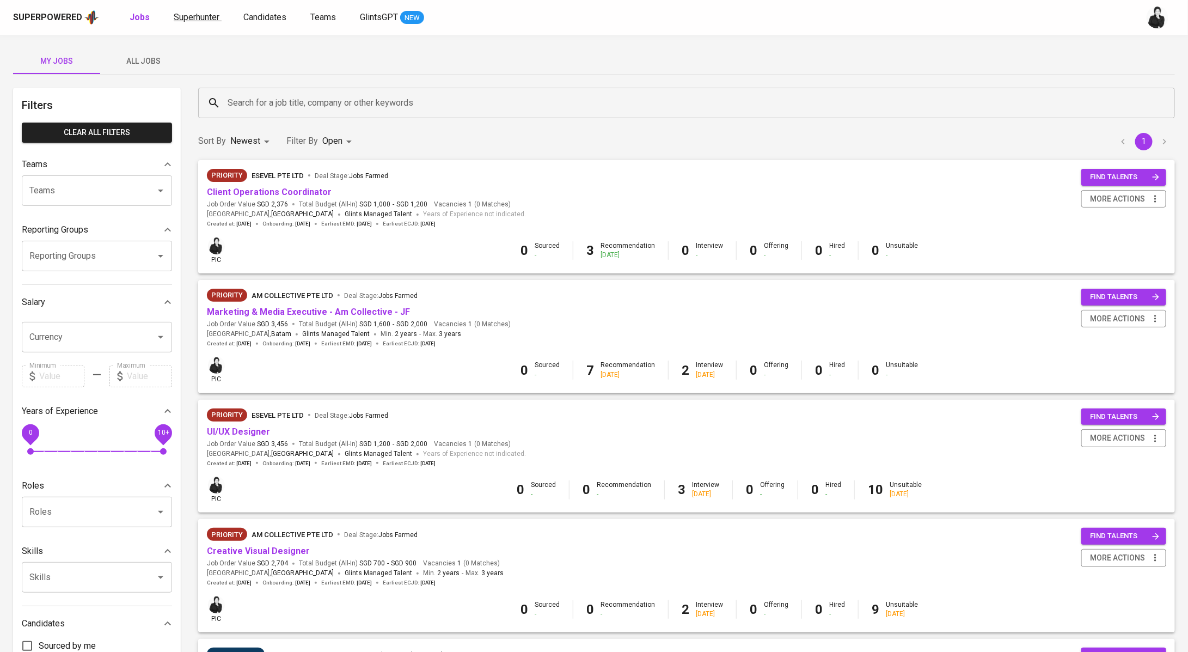
click at [199, 18] on span "Superhunter" at bounding box center [197, 17] width 46 height 10
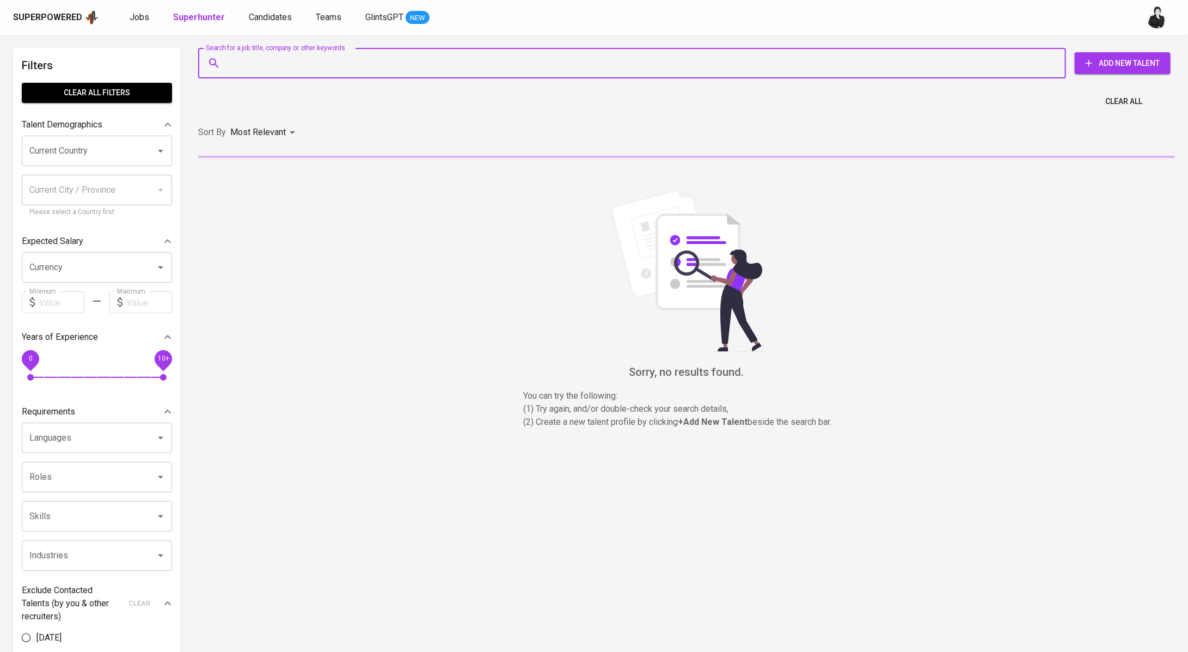
click at [313, 71] on input "Search for a job title, company or other keywords" at bounding box center [635, 63] width 820 height 21
paste input "rezkywahyudasitepu@gmail.com"
type input "rezkywahyudasitepu@gmail.com"
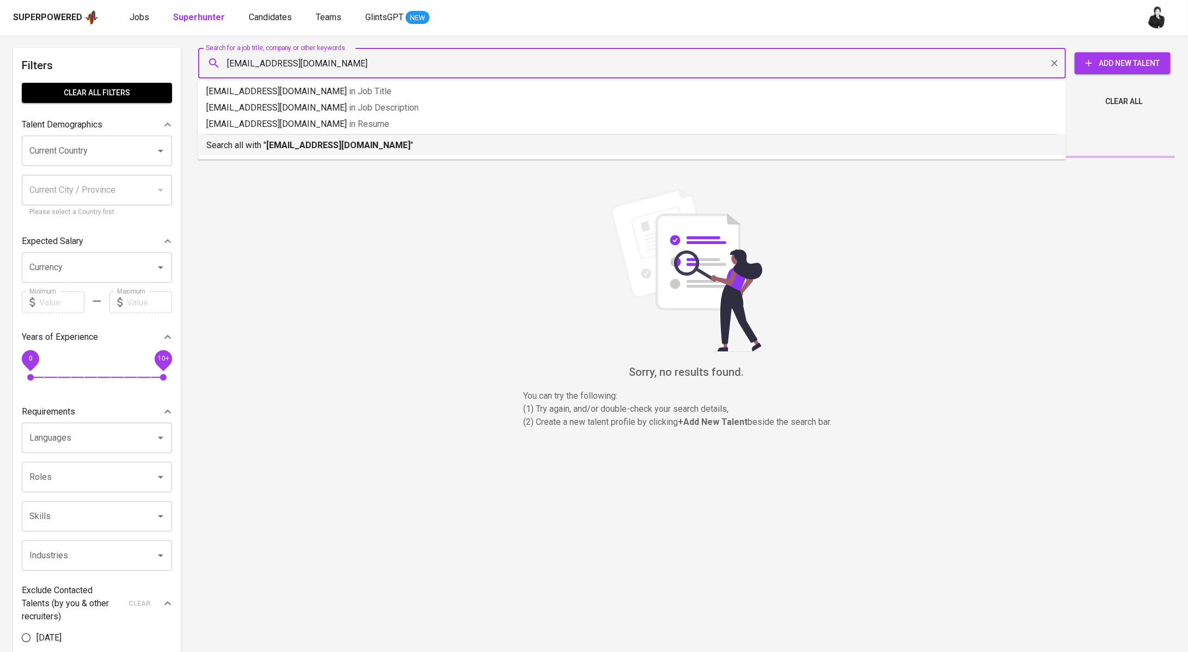
click at [341, 141] on b "rezkywahyudasitepu@gmail.com" at bounding box center [338, 145] width 144 height 10
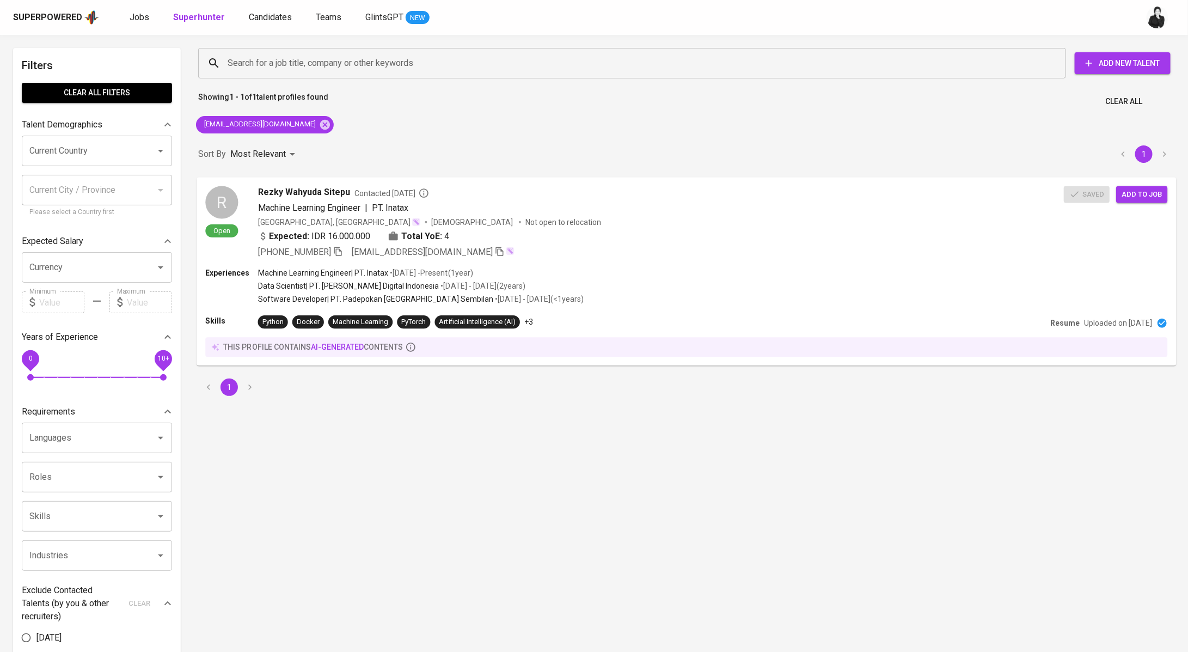
click at [341, 192] on span "Rezky Wahyuda Sitepu" at bounding box center [304, 192] width 93 height 13
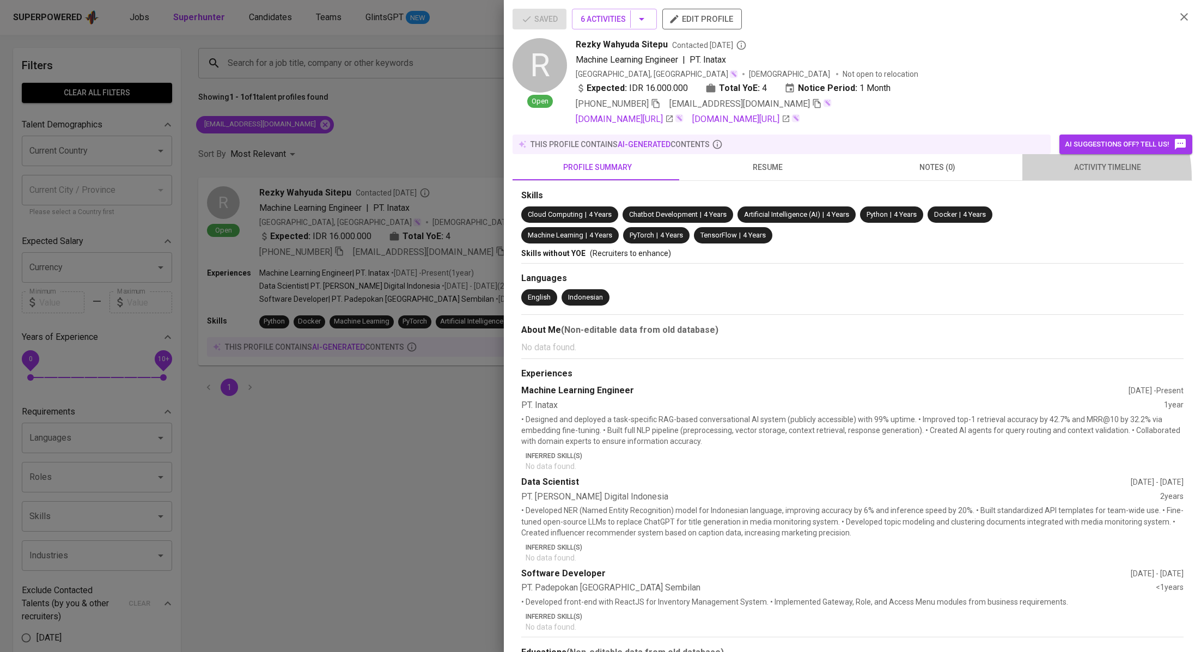
click at [1053, 177] on button "activity timeline" at bounding box center [1107, 167] width 170 height 26
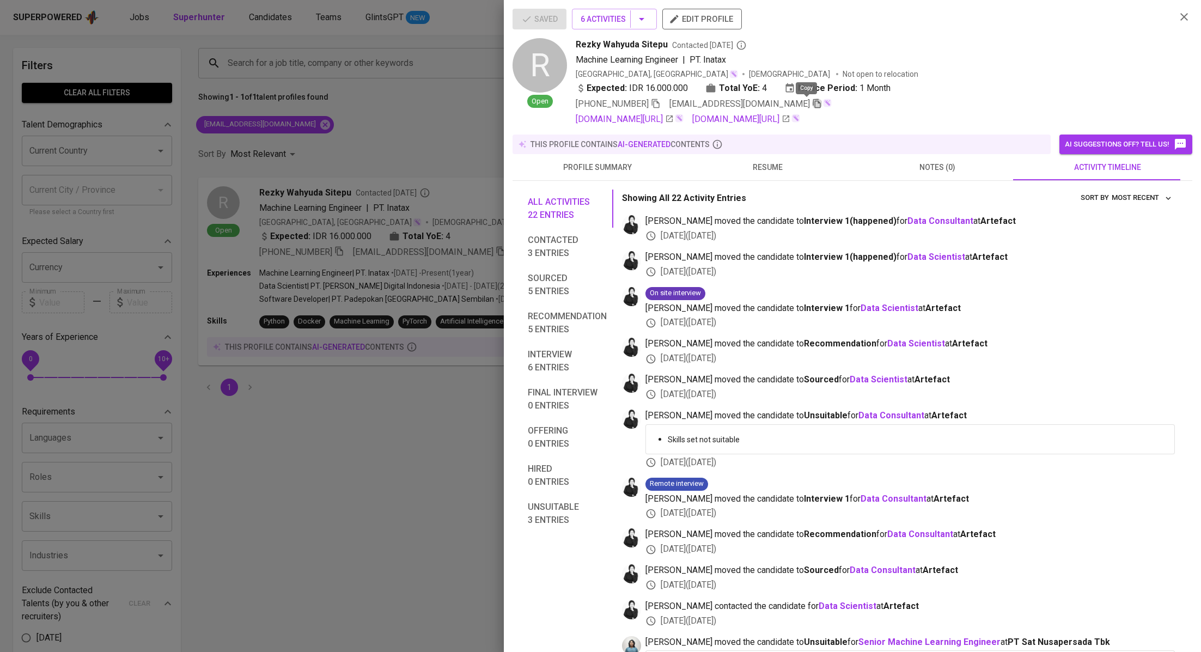
drag, startPoint x: 809, startPoint y: 106, endPoint x: 943, endPoint y: 5, distance: 168.4
click at [812, 106] on icon "button" at bounding box center [817, 104] width 10 height 10
click at [433, 112] on div at bounding box center [600, 326] width 1201 height 652
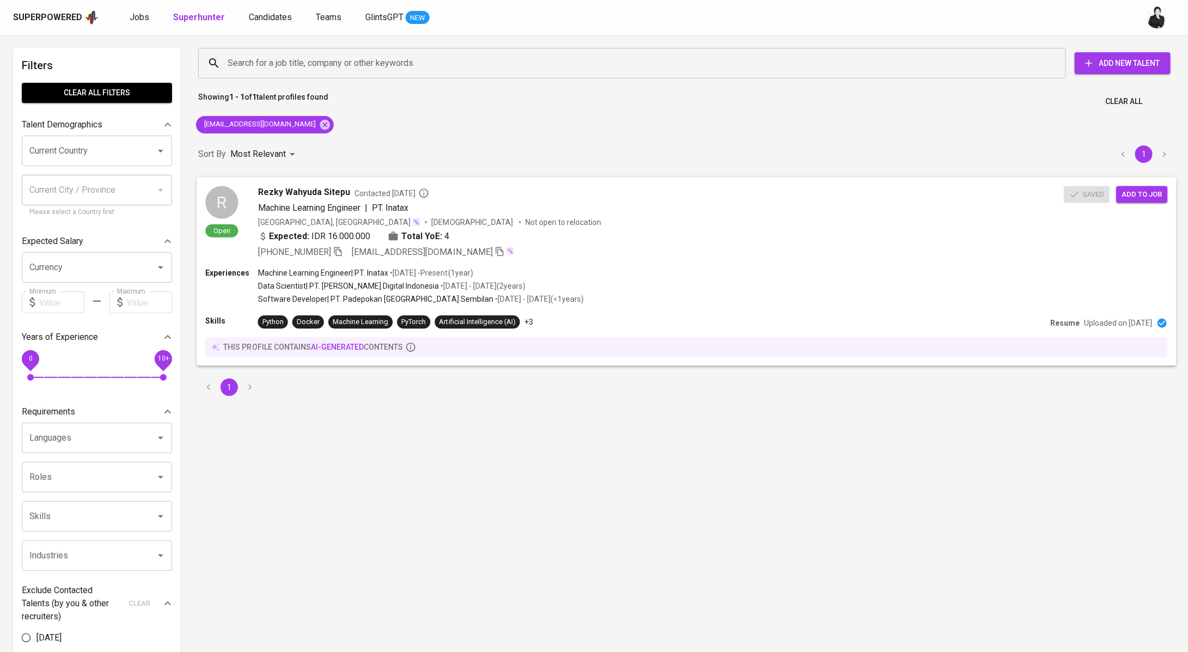
click at [1152, 198] on span "Add to job" at bounding box center [1142, 194] width 40 height 13
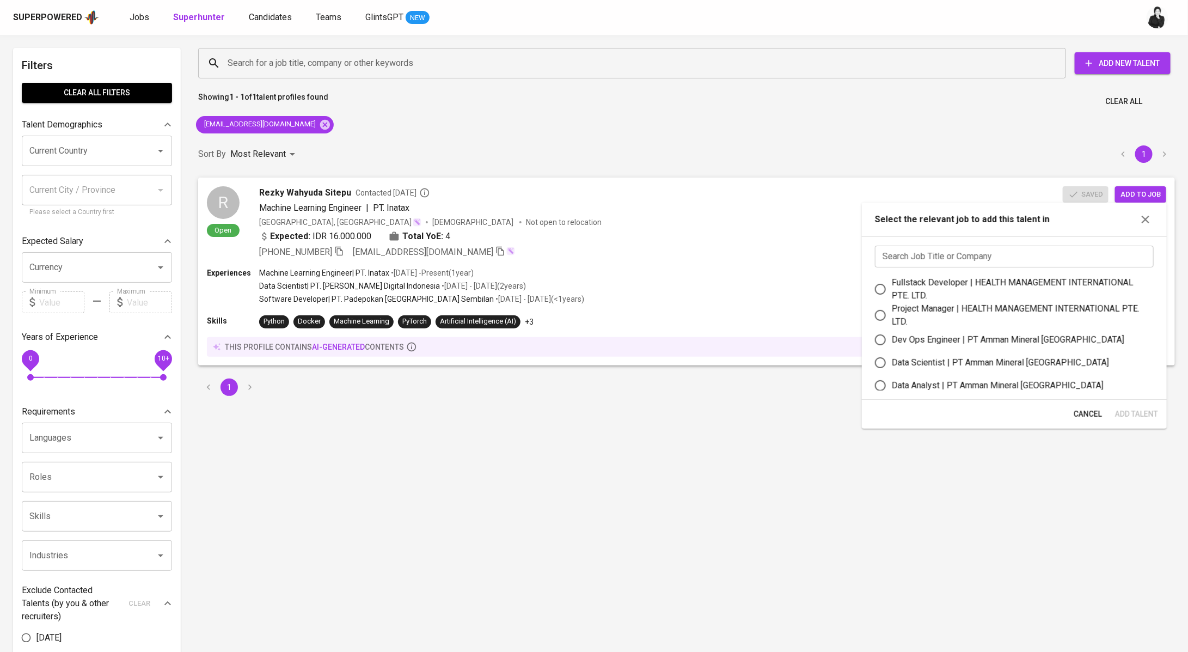
click at [991, 265] on input "text" at bounding box center [1014, 257] width 279 height 22
paste input "Data Scientist"
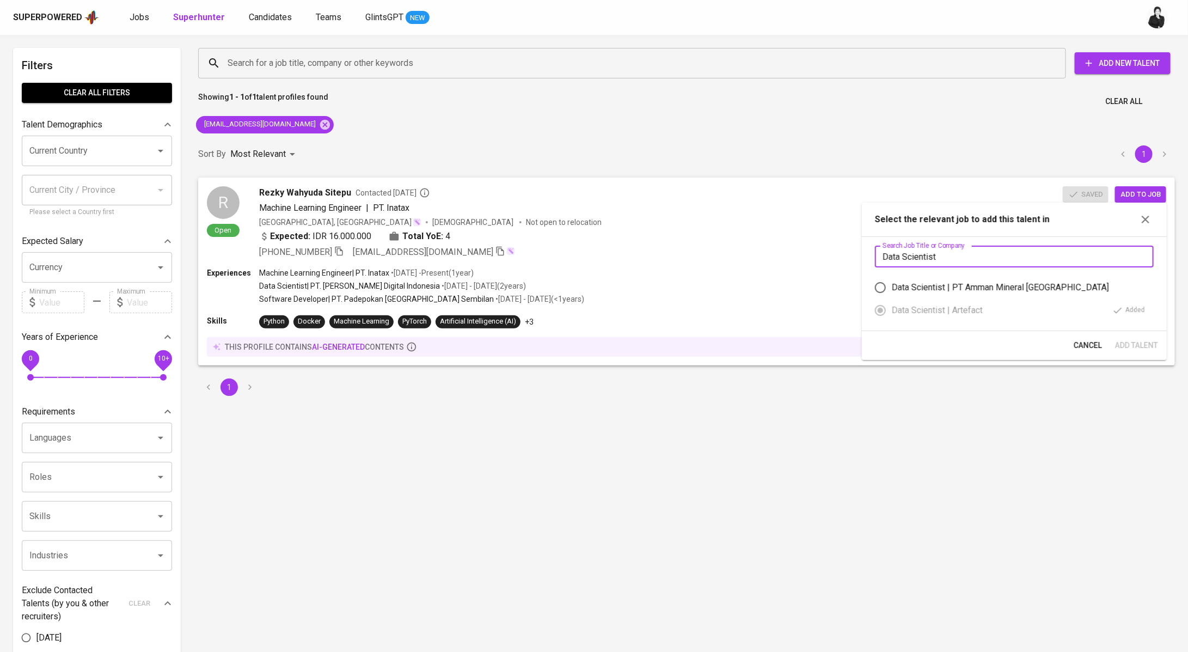
type input "Data Scientist"
click at [1023, 287] on div "Data Scientist | PT Amman Mineral Nusa Tenggara" at bounding box center [1000, 287] width 217 height 13
click at [892, 287] on input "Data Scientist | PT Amman Mineral Nusa Tenggara" at bounding box center [880, 287] width 23 height 23
radio input "false"
click at [1133, 332] on div "Cancel Add Talent" at bounding box center [1014, 345] width 305 height 29
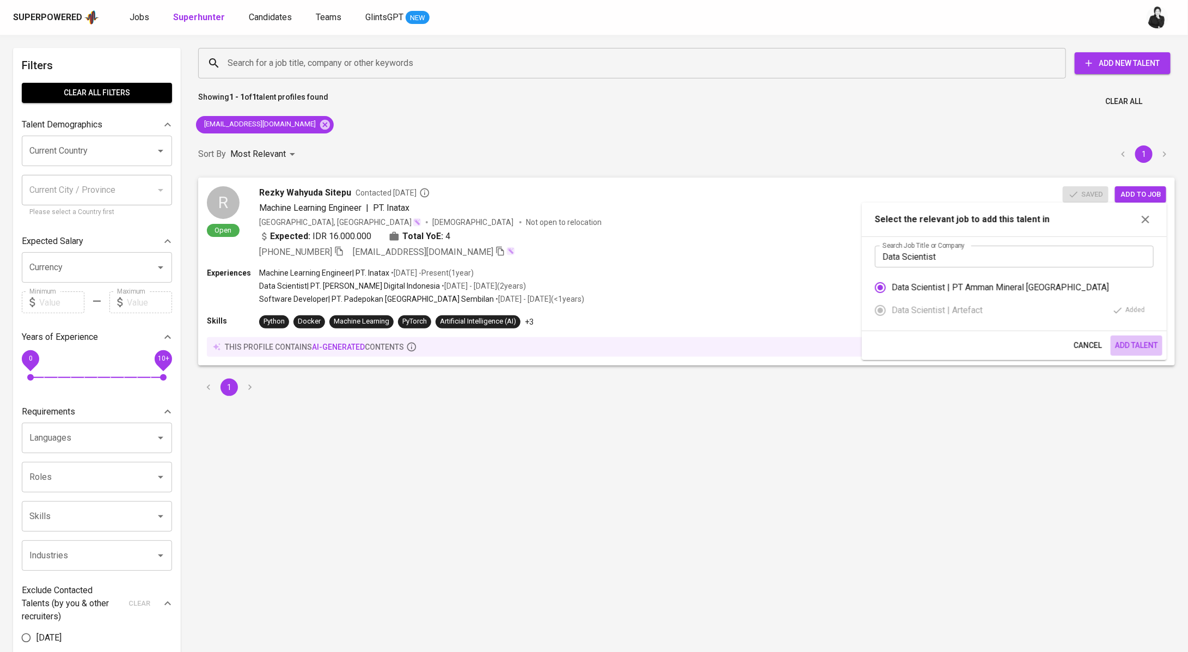
click at [1137, 339] on span "Add Talent" at bounding box center [1136, 346] width 43 height 14
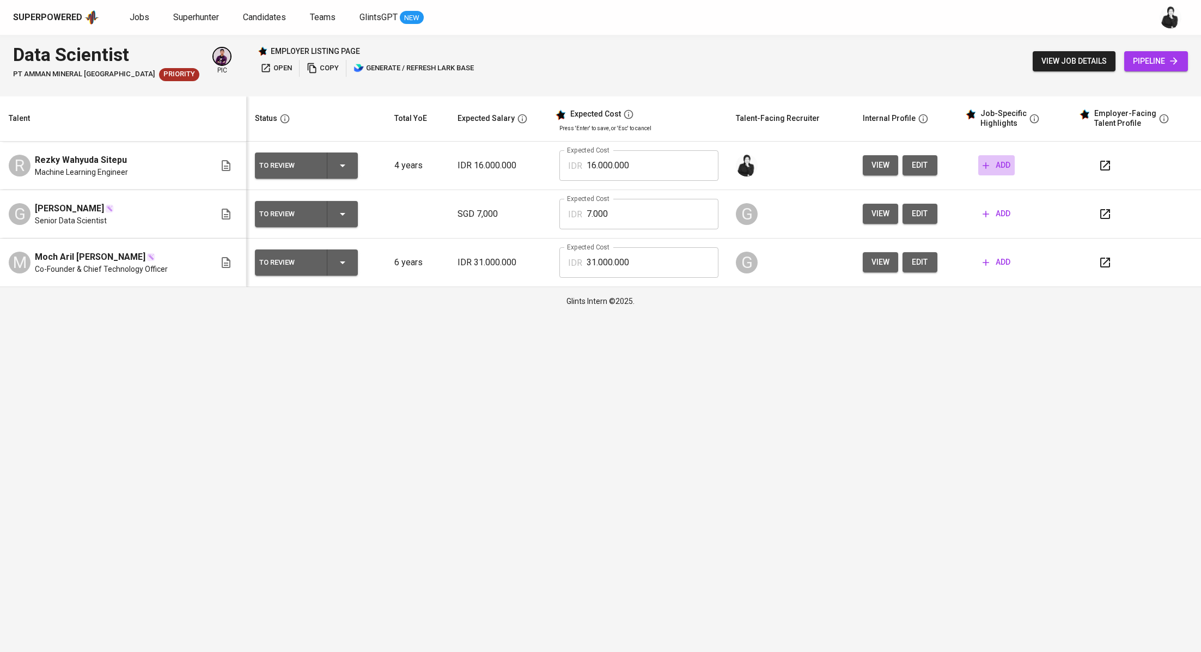
click at [990, 171] on span "add" at bounding box center [996, 165] width 28 height 14
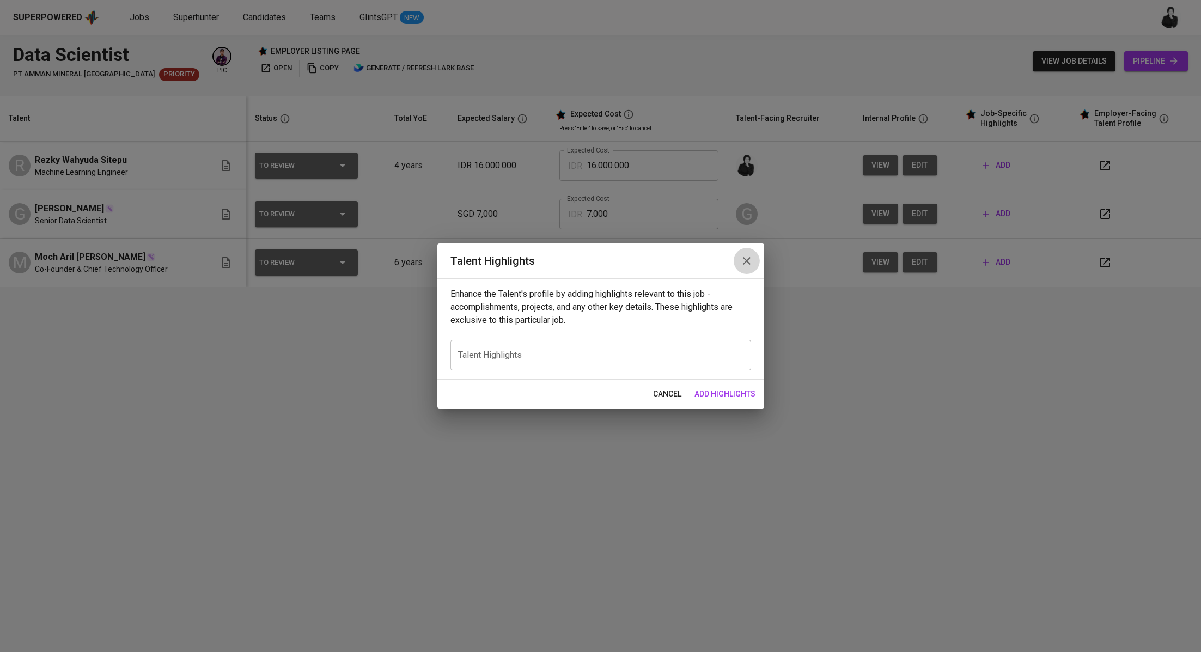
click at [754, 259] on button "button" at bounding box center [747, 261] width 26 height 26
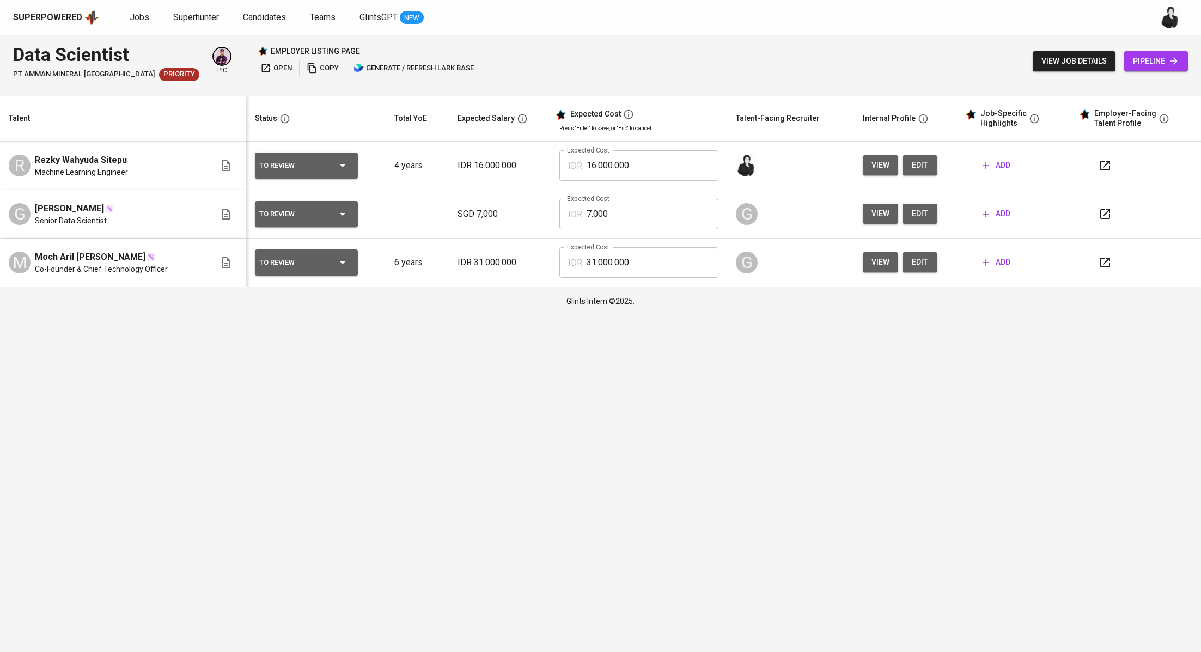
click at [1115, 169] on button "button" at bounding box center [1105, 165] width 26 height 26
click at [1020, 164] on div "add" at bounding box center [1022, 165] width 88 height 20
click at [1007, 164] on span "add" at bounding box center [996, 165] width 28 height 14
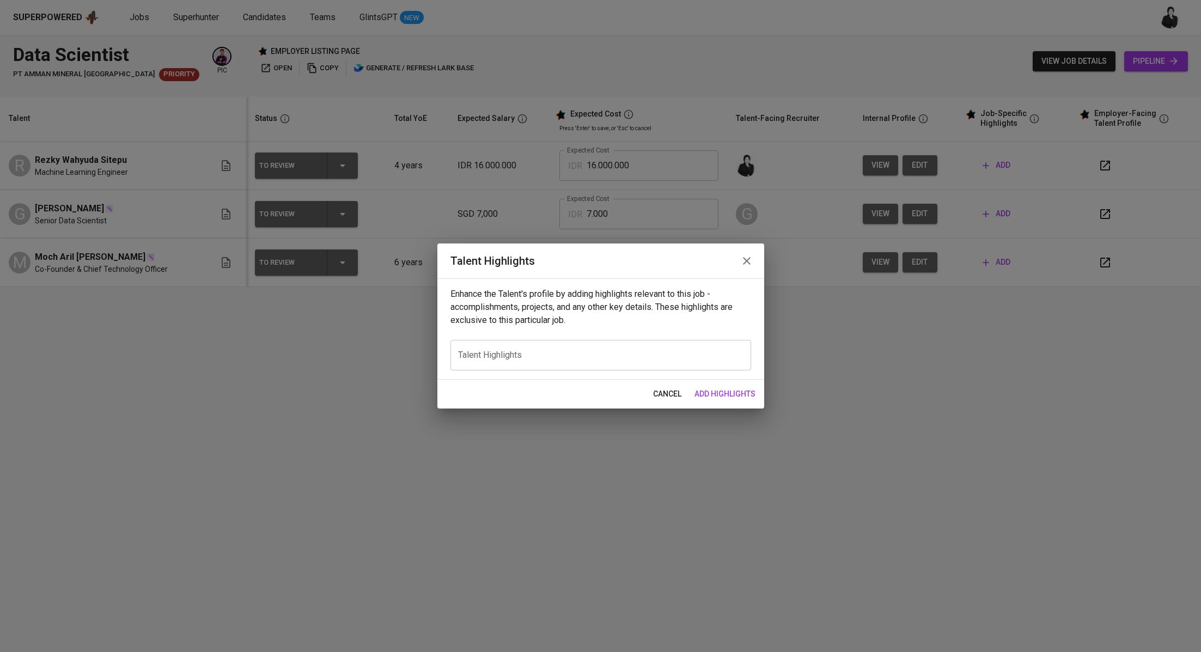
click at [613, 350] on textarea at bounding box center [600, 355] width 285 height 10
paste textarea "Lorem ipsumd sitametco ad elitsed doeiusmo tem INC, utlabo et dolo 0 magna al e…"
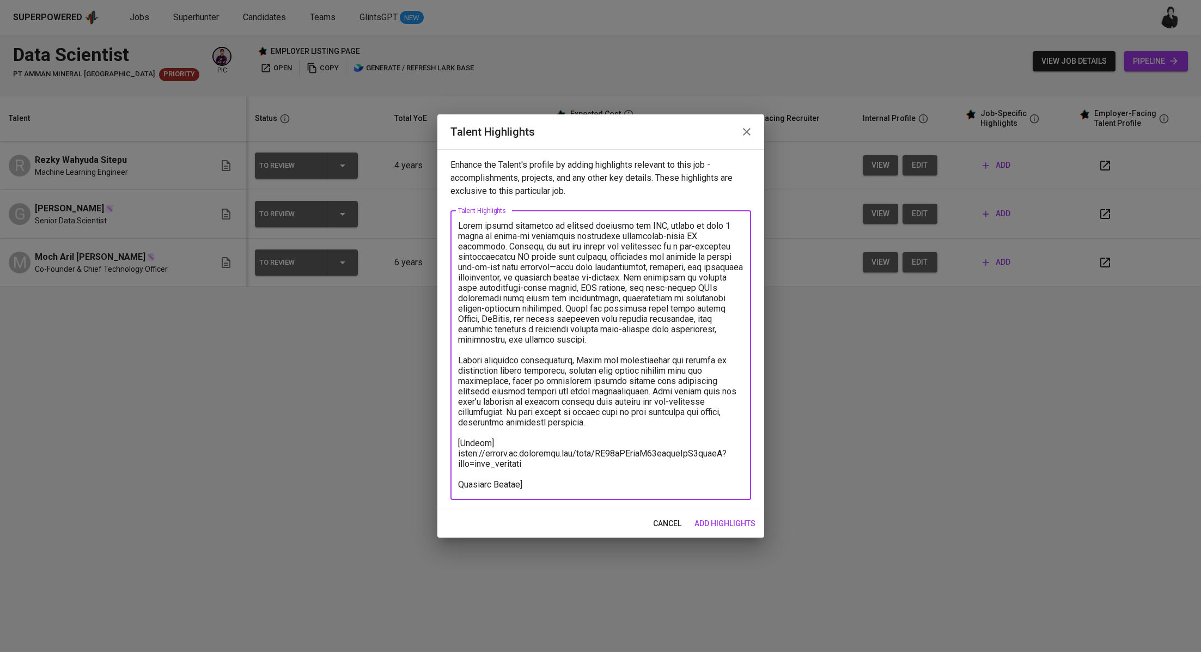
drag, startPoint x: 457, startPoint y: 484, endPoint x: 530, endPoint y: 447, distance: 81.8
click at [458, 483] on textarea at bounding box center [600, 355] width 285 height 269
click at [603, 484] on textarea at bounding box center [600, 355] width 285 height 269
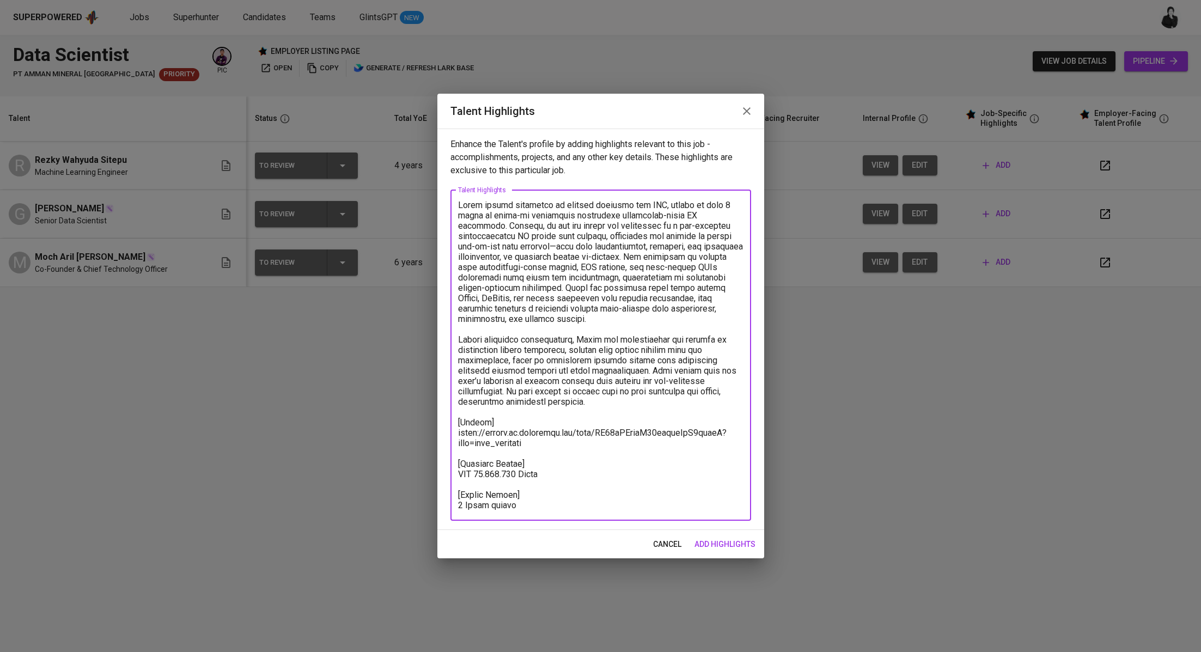
type textarea "Lorem ipsumd sitametco ad elitsed doeiusmo tem INC, utlabo et dolo 0 magna al e…"
click at [737, 542] on span "add highlights" at bounding box center [724, 545] width 61 height 14
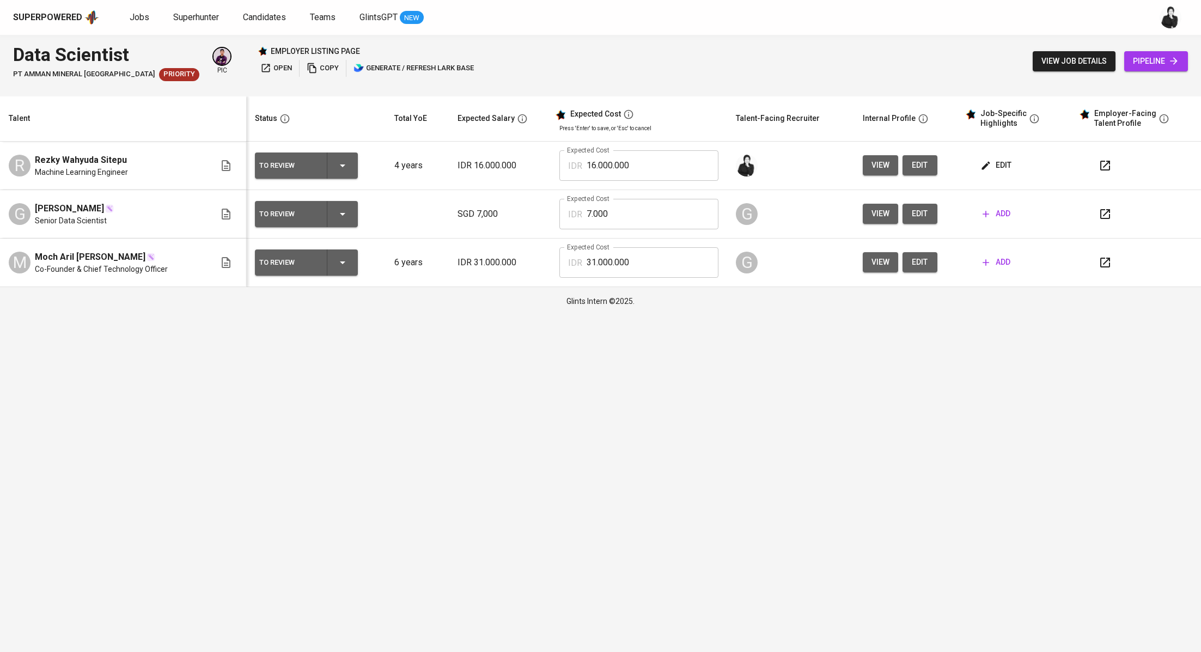
click at [1100, 268] on icon "button" at bounding box center [1104, 262] width 13 height 13
click at [988, 166] on span "edit" at bounding box center [996, 165] width 29 height 14
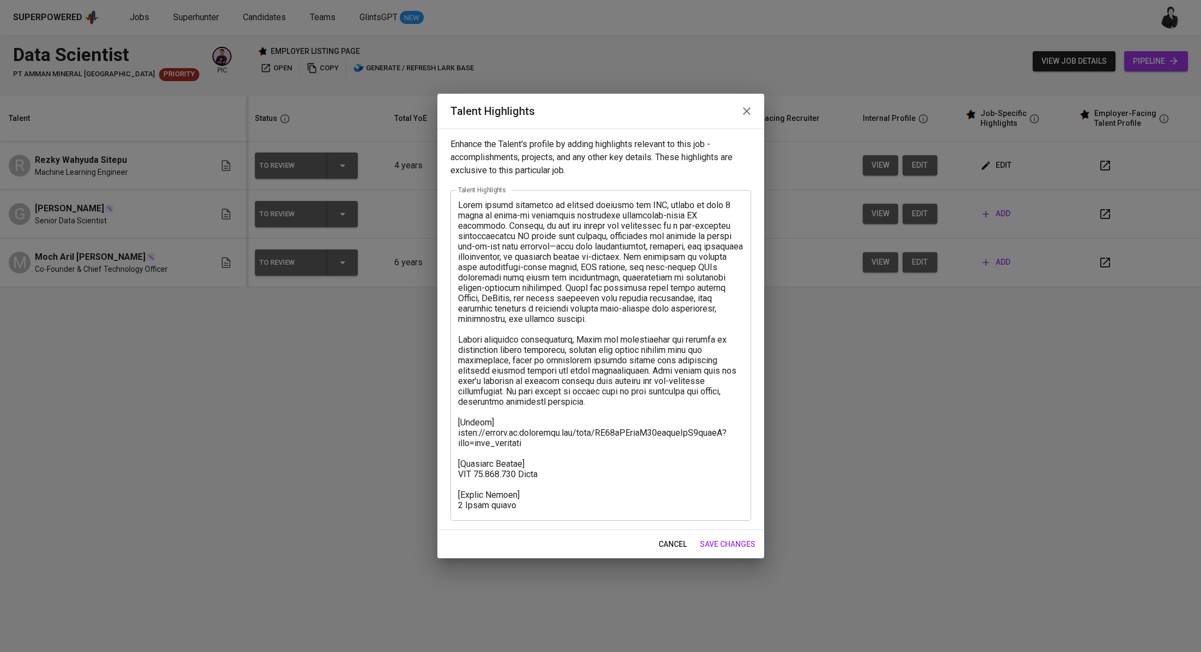
click at [558, 443] on textarea at bounding box center [600, 355] width 285 height 310
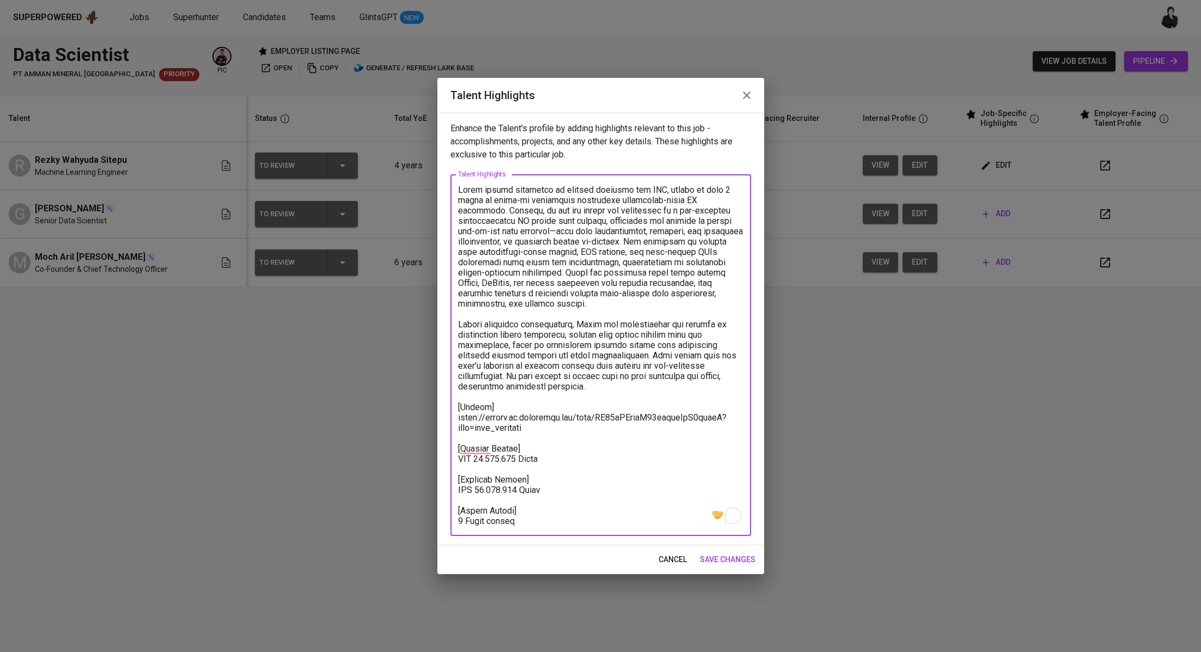
click at [535, 523] on textarea "To enrich screen reader interactions, please activate Accessibility in Grammarl…" at bounding box center [600, 355] width 285 height 341
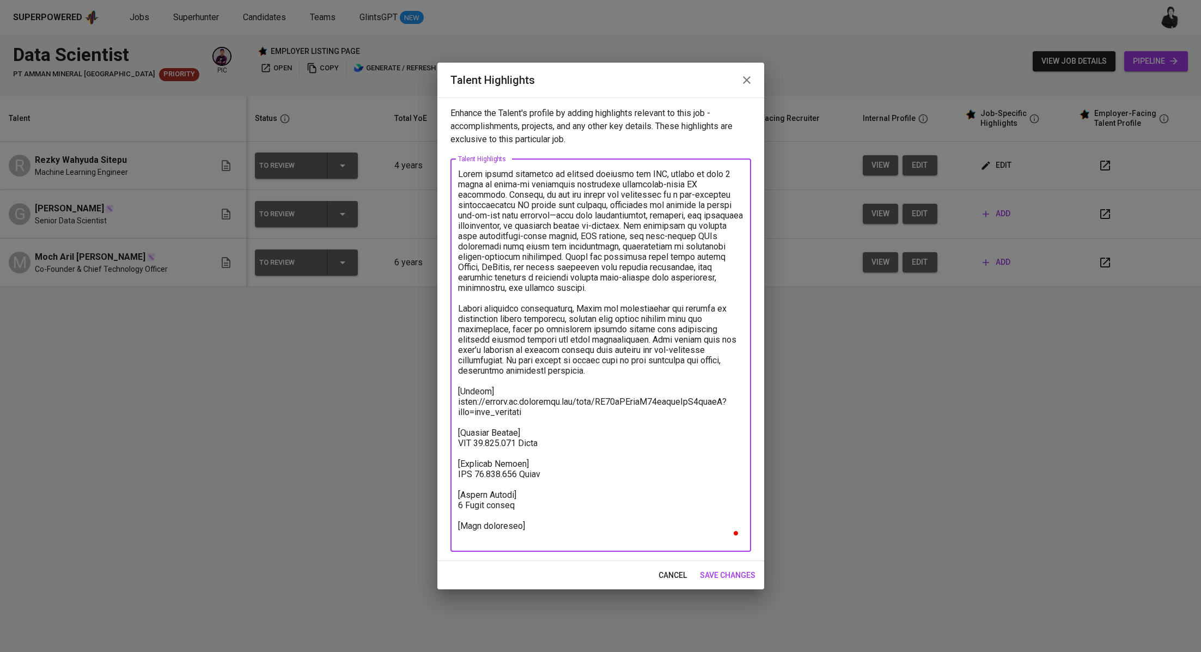
paste textarea "[URL][DOMAIN_NAME]"
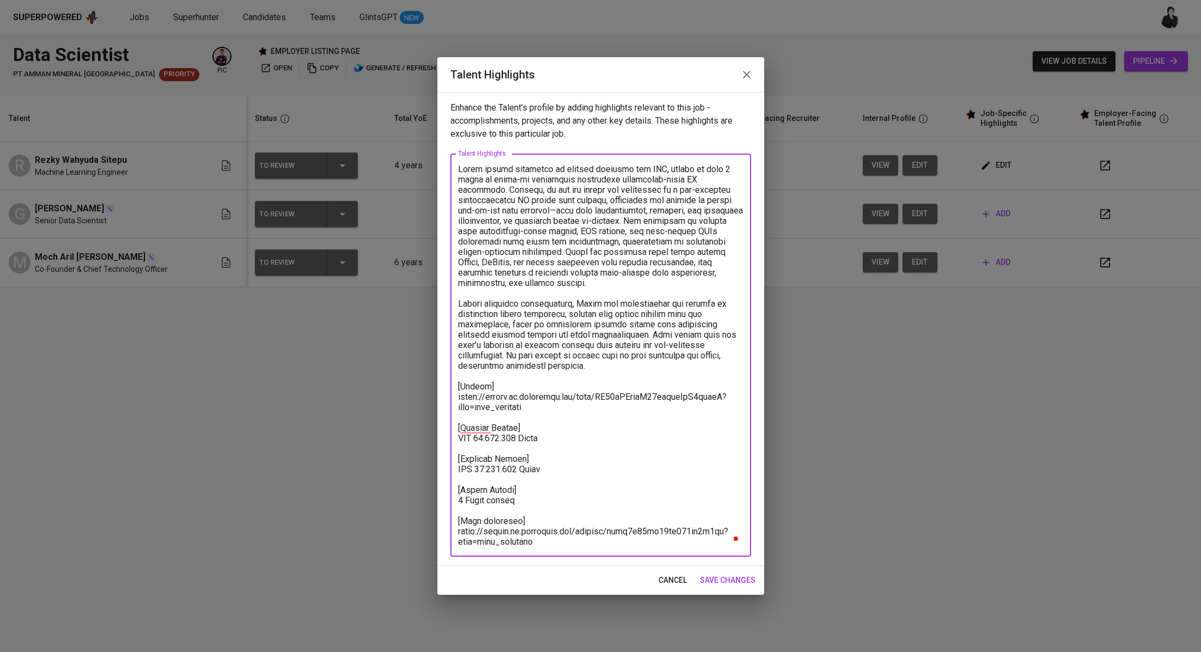
type textarea "Lorem ipsumd sitametco ad elitsed doeiusmo tem INC, utlabo et dolo 0 magna al e…"
click at [713, 582] on span "save changes" at bounding box center [728, 580] width 56 height 14
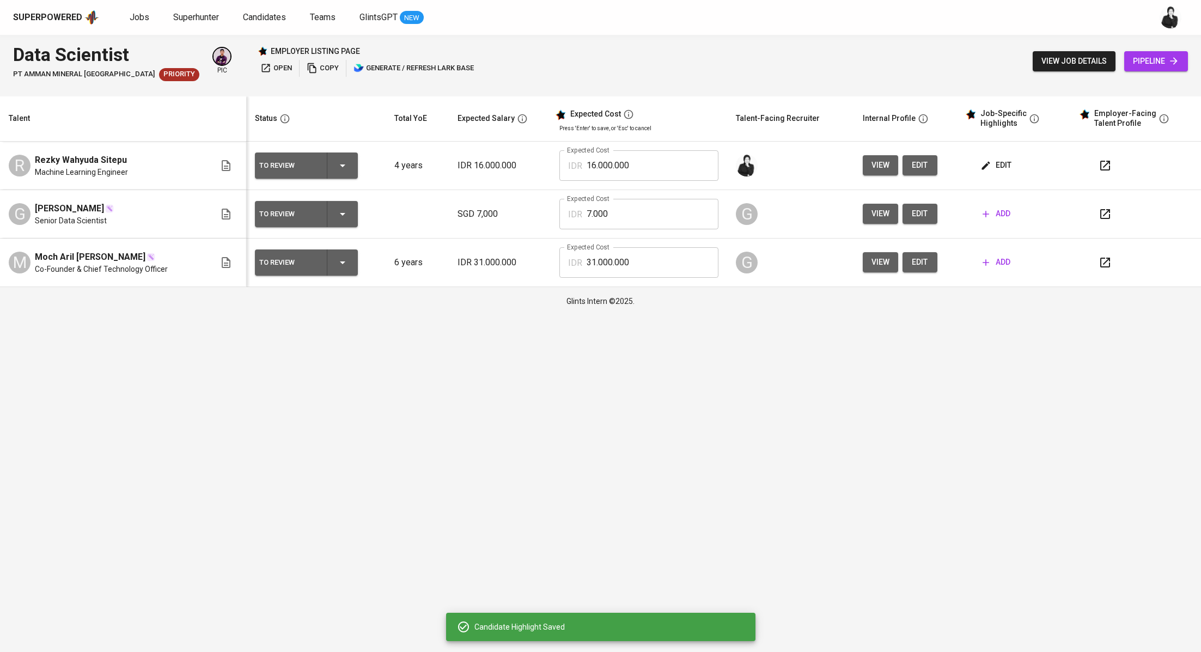
click at [1001, 163] on span "edit" at bounding box center [996, 165] width 29 height 14
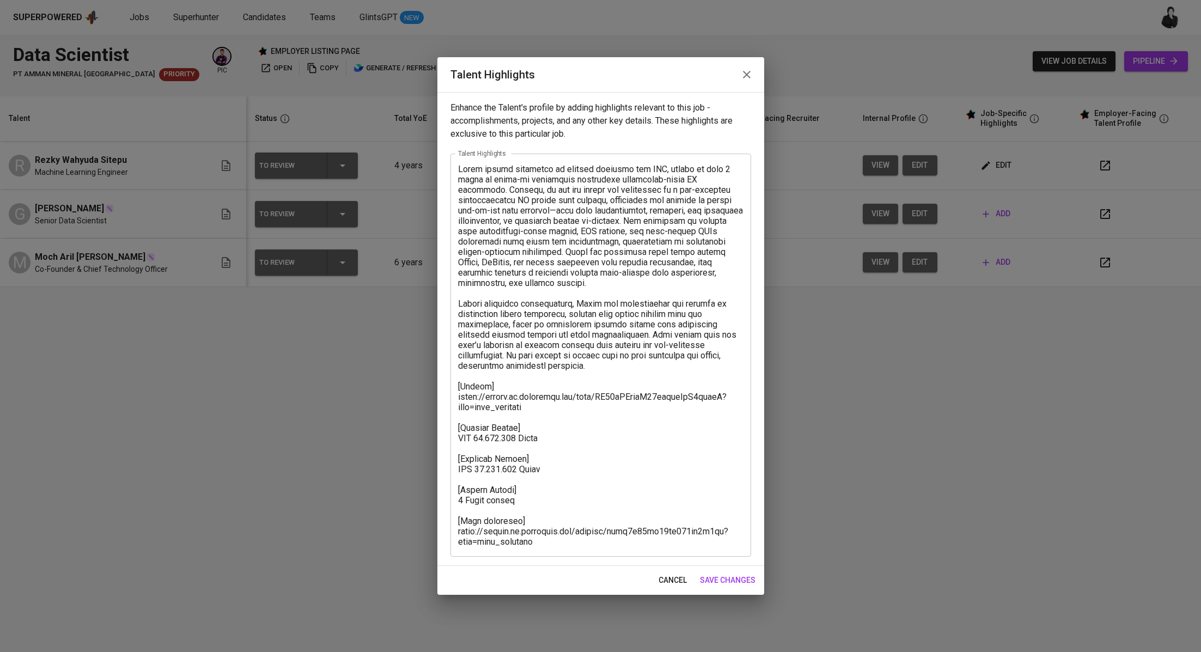
click at [745, 77] on icon "button" at bounding box center [746, 74] width 13 height 13
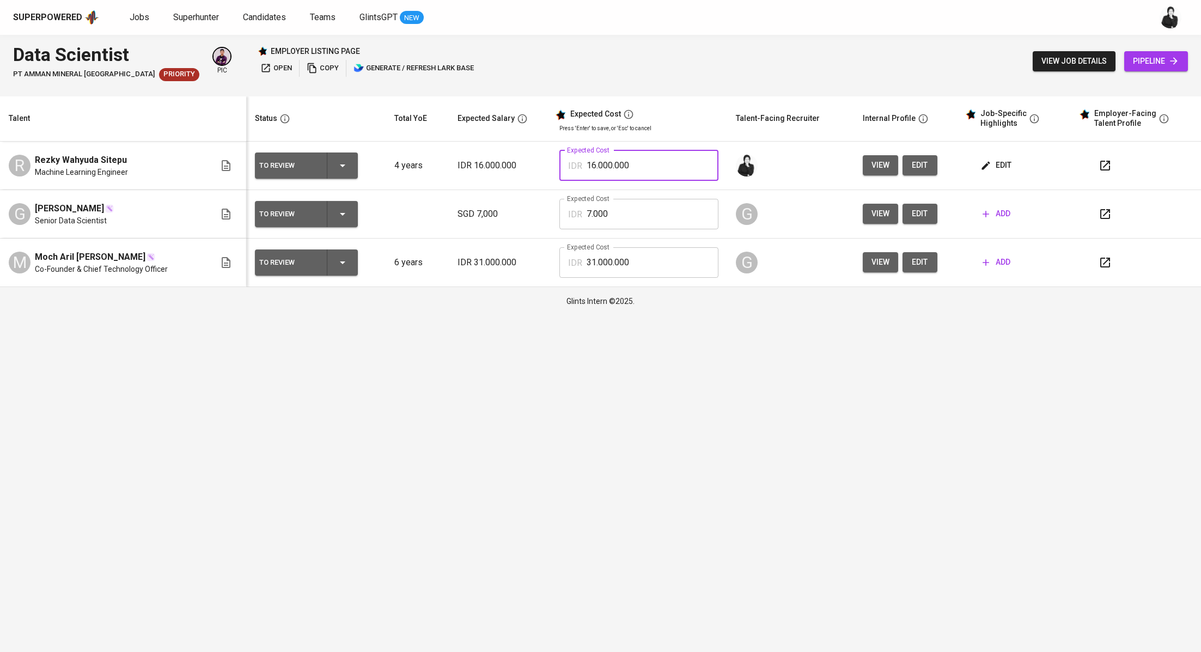
drag, startPoint x: 621, startPoint y: 166, endPoint x: 553, endPoint y: 166, distance: 68.1
click at [553, 166] on td "Expected Cost IDR 16.000.000 Expected Cost" at bounding box center [639, 166] width 176 height 48
type input "20.000.000"
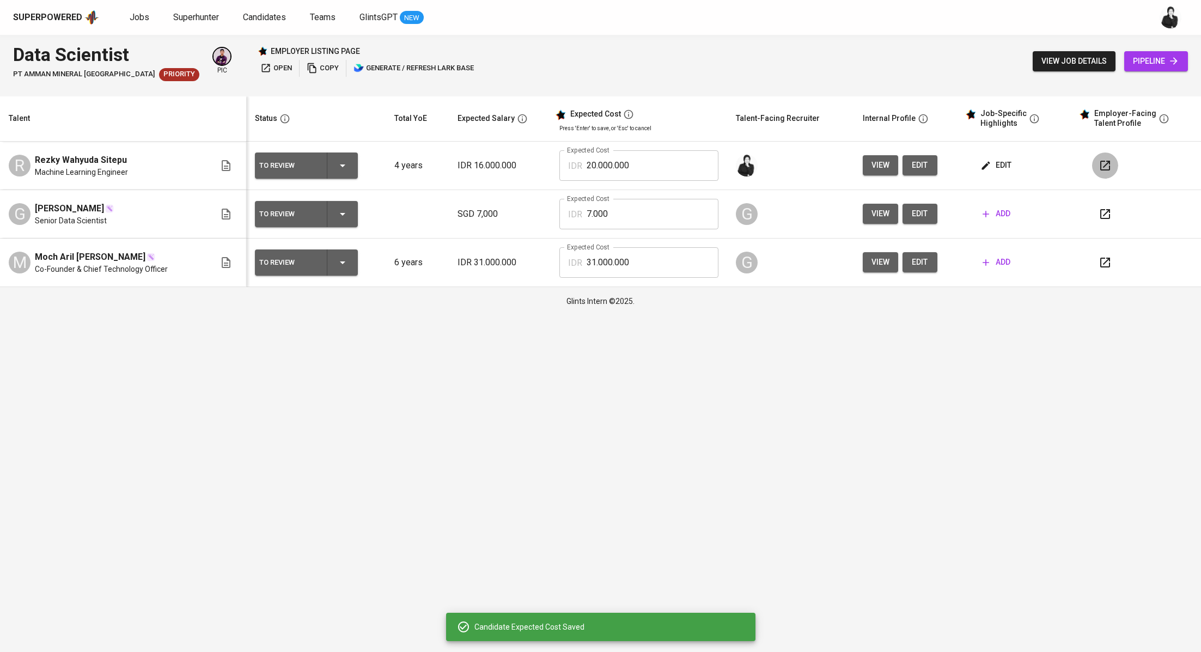
click at [1100, 164] on icon "button" at bounding box center [1105, 166] width 10 height 10
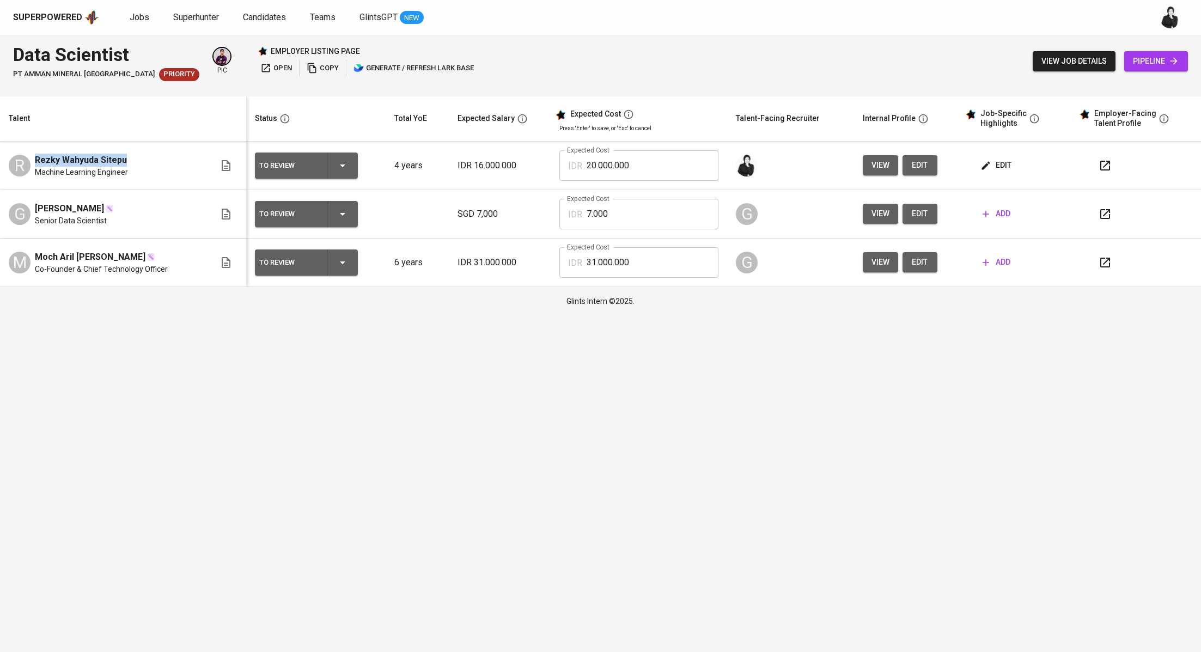
drag, startPoint x: 74, startPoint y: 155, endPoint x: 34, endPoint y: 154, distance: 39.2
click at [34, 154] on div "R [PERSON_NAME] Sitepu Machine Learning Engineer" at bounding box center [112, 166] width 206 height 24
copy span "Rezky Wahyuda Sitepu"
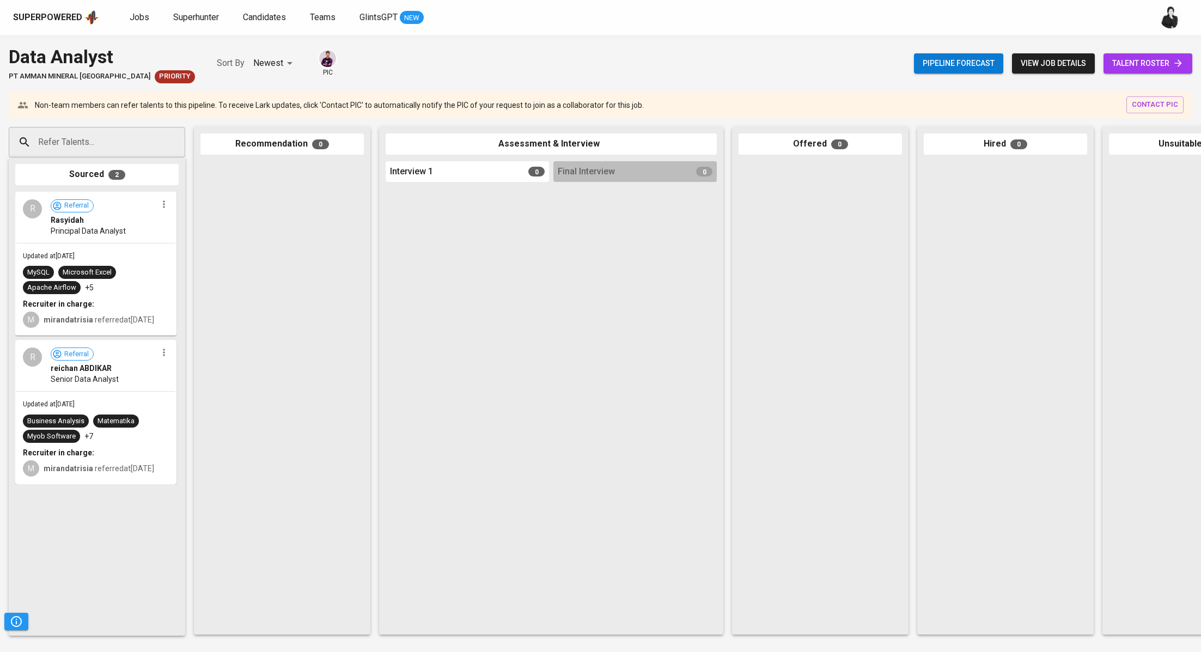
click at [1151, 65] on span "talent roster" at bounding box center [1147, 64] width 71 height 14
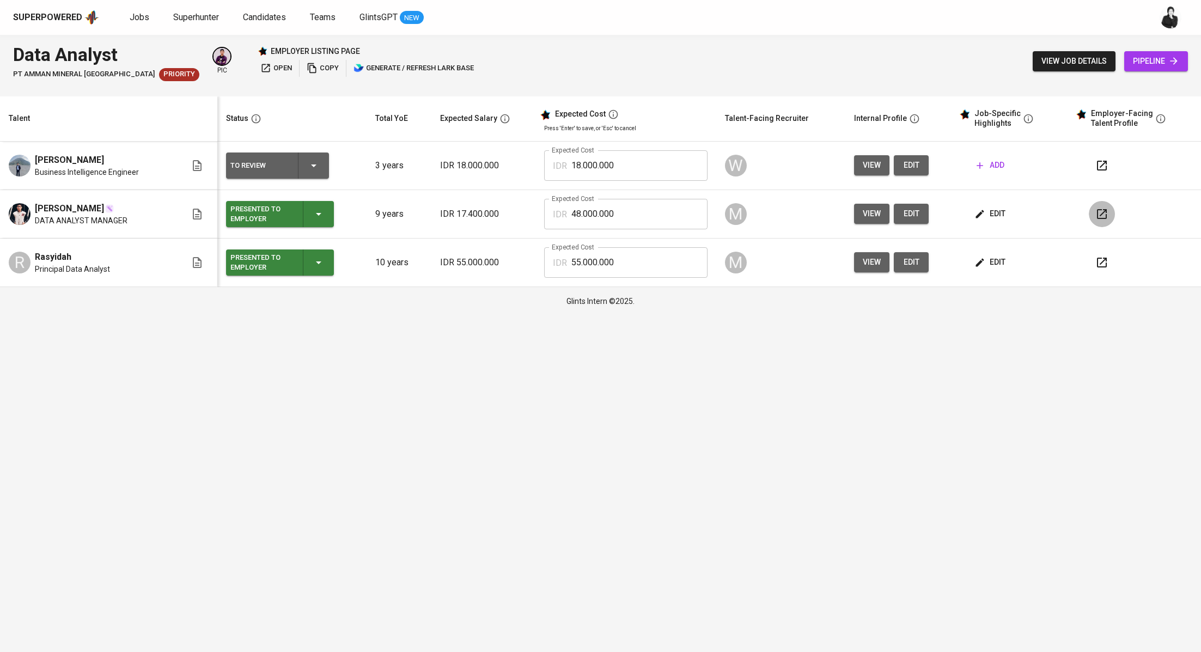
click at [1113, 213] on button "button" at bounding box center [1102, 214] width 26 height 26
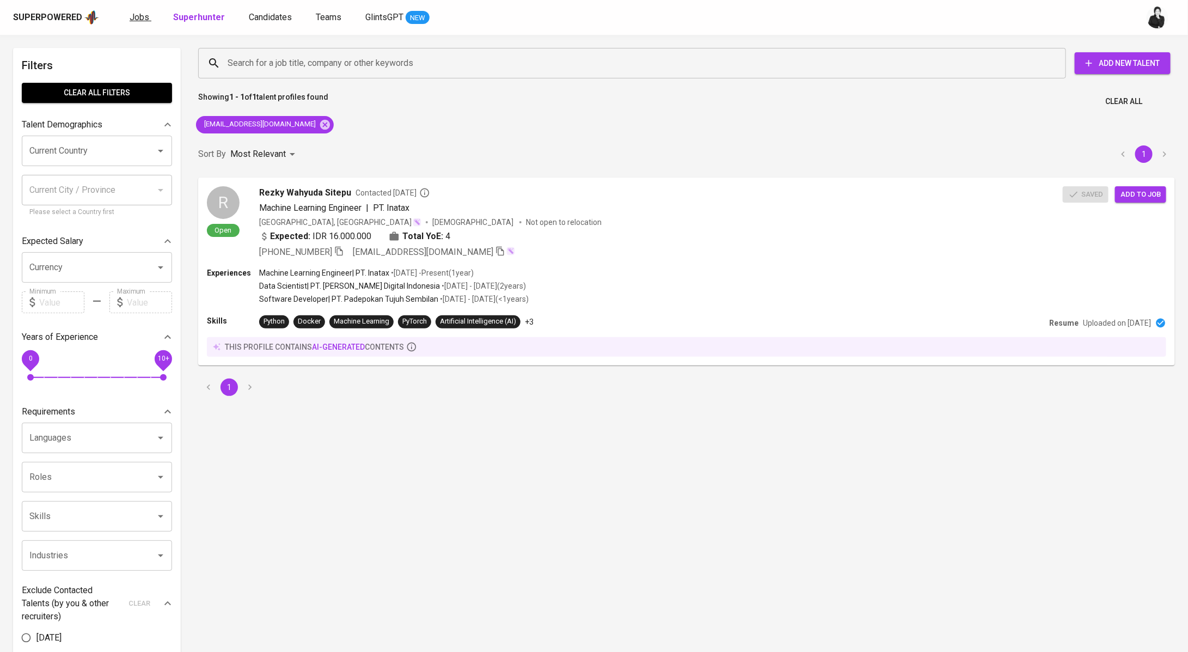
click at [141, 18] on span "Jobs" at bounding box center [140, 17] width 20 height 10
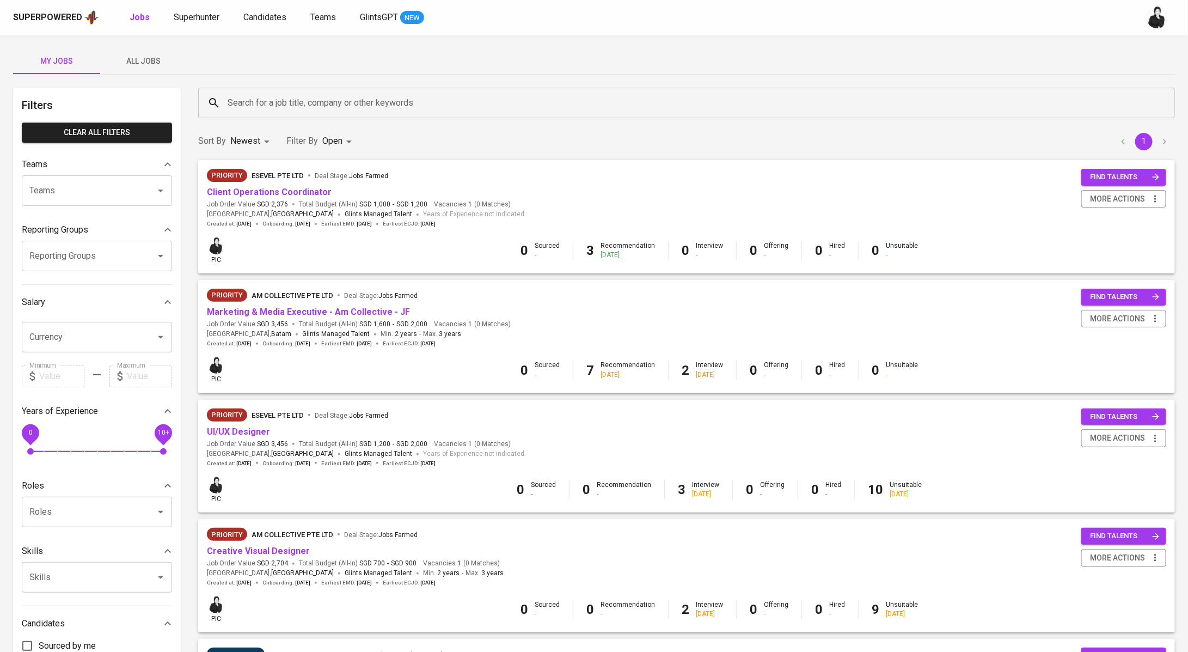
click at [352, 116] on div "Search for a job title, company or other keywords" at bounding box center [686, 103] width 977 height 30
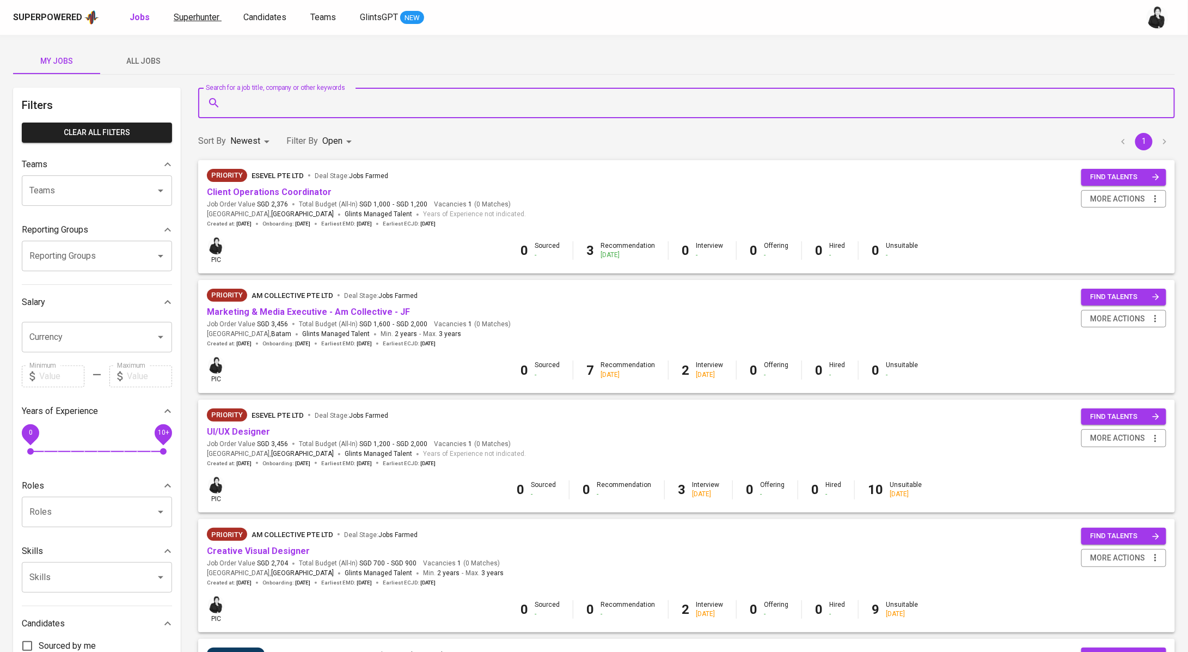
click at [209, 16] on span "Superhunter" at bounding box center [197, 17] width 46 height 10
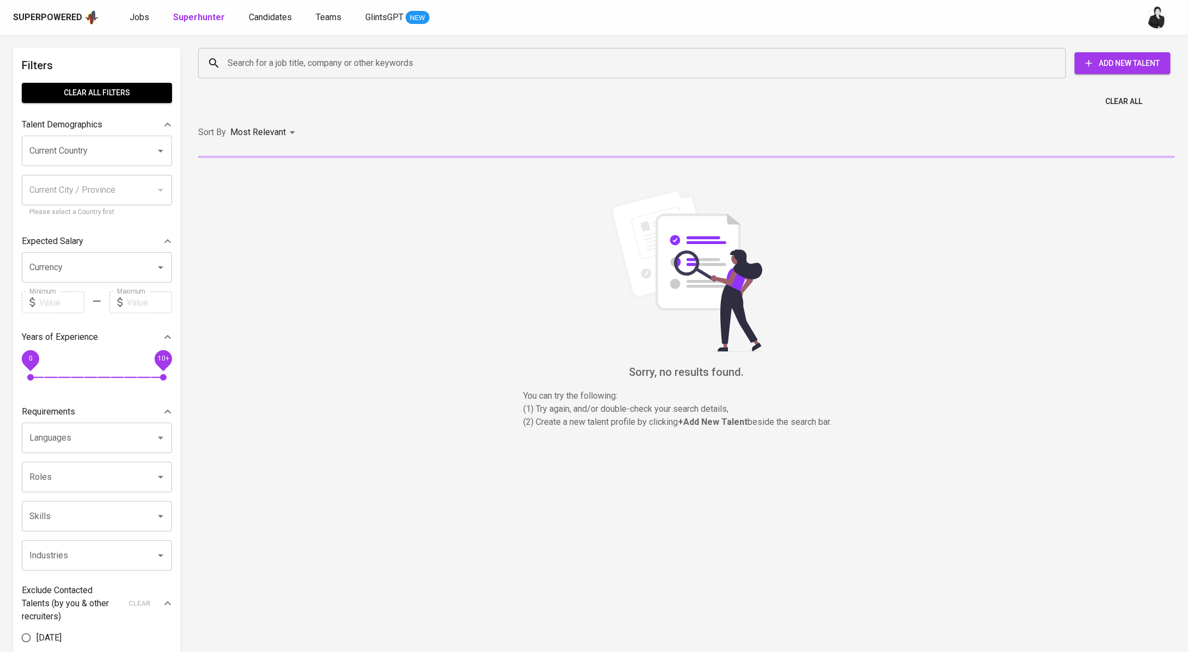
click at [368, 66] on input "Search for a job title, company or other keywords" at bounding box center [635, 63] width 820 height 21
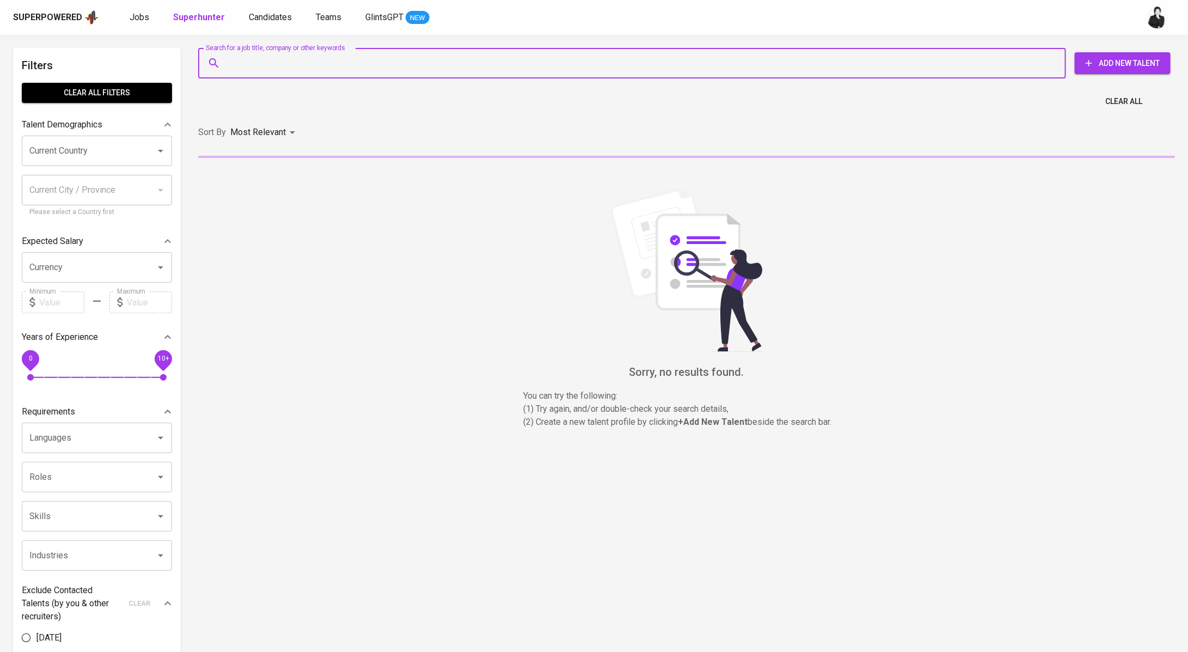
paste input "[EMAIL_ADDRESS][DOMAIN_NAME]"
type input "[EMAIL_ADDRESS][DOMAIN_NAME]"
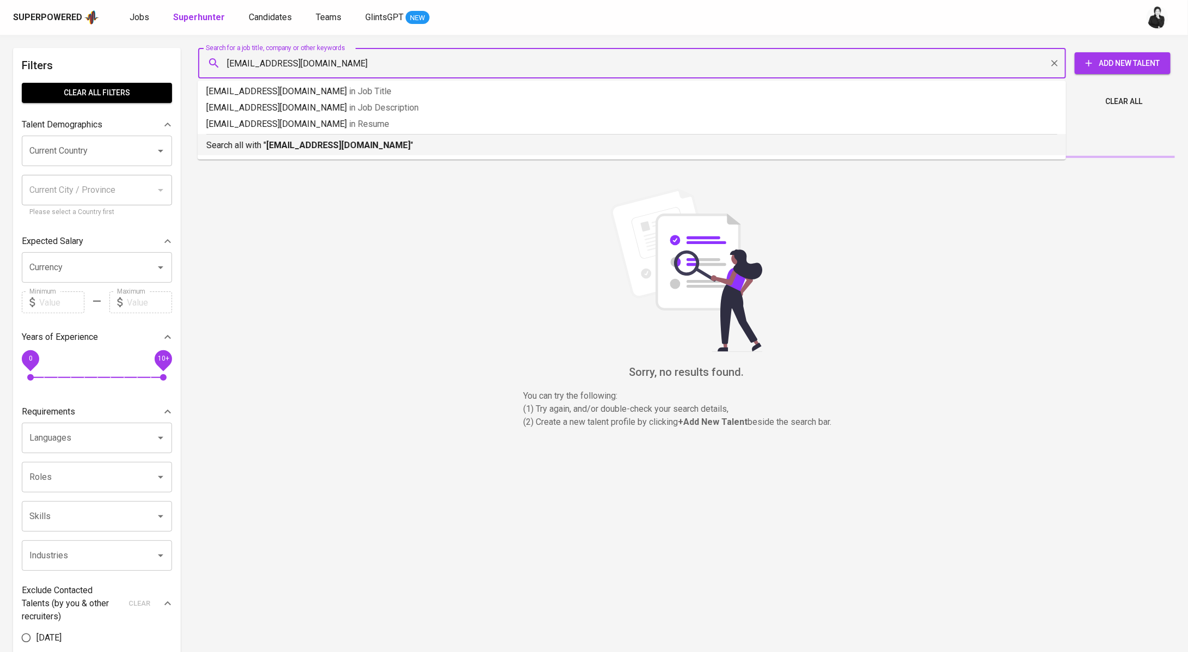
click at [374, 137] on div "Search all with " [EMAIL_ADDRESS][DOMAIN_NAME] "" at bounding box center [631, 143] width 851 height 18
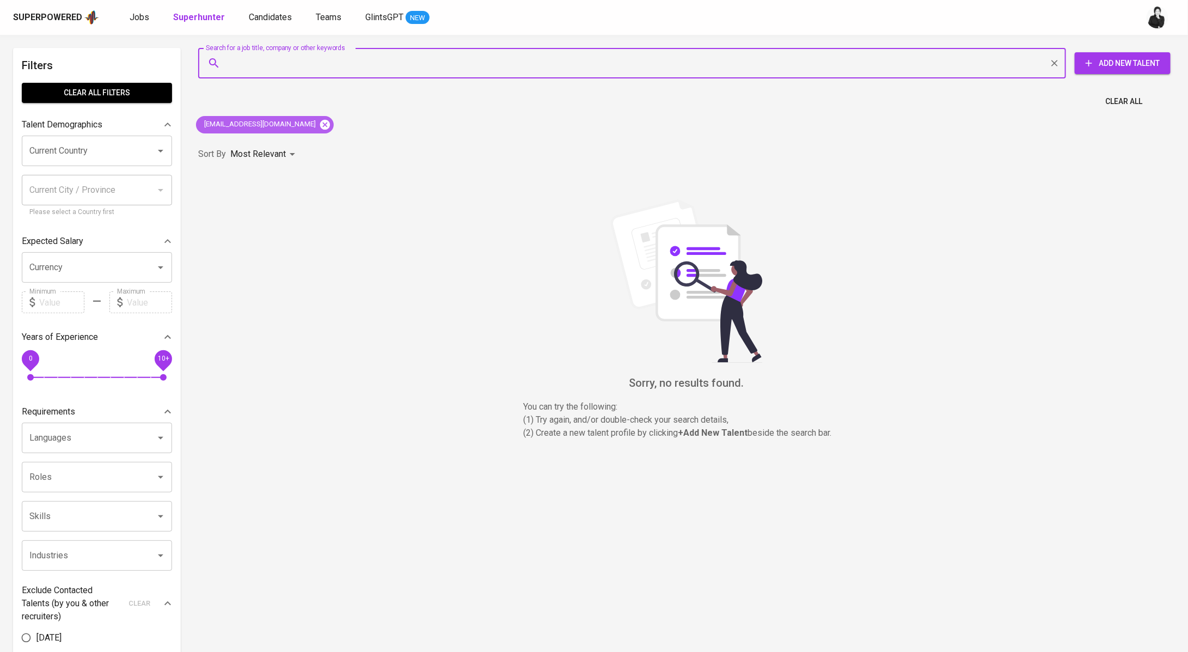
click at [319, 124] on icon at bounding box center [325, 125] width 12 height 12
